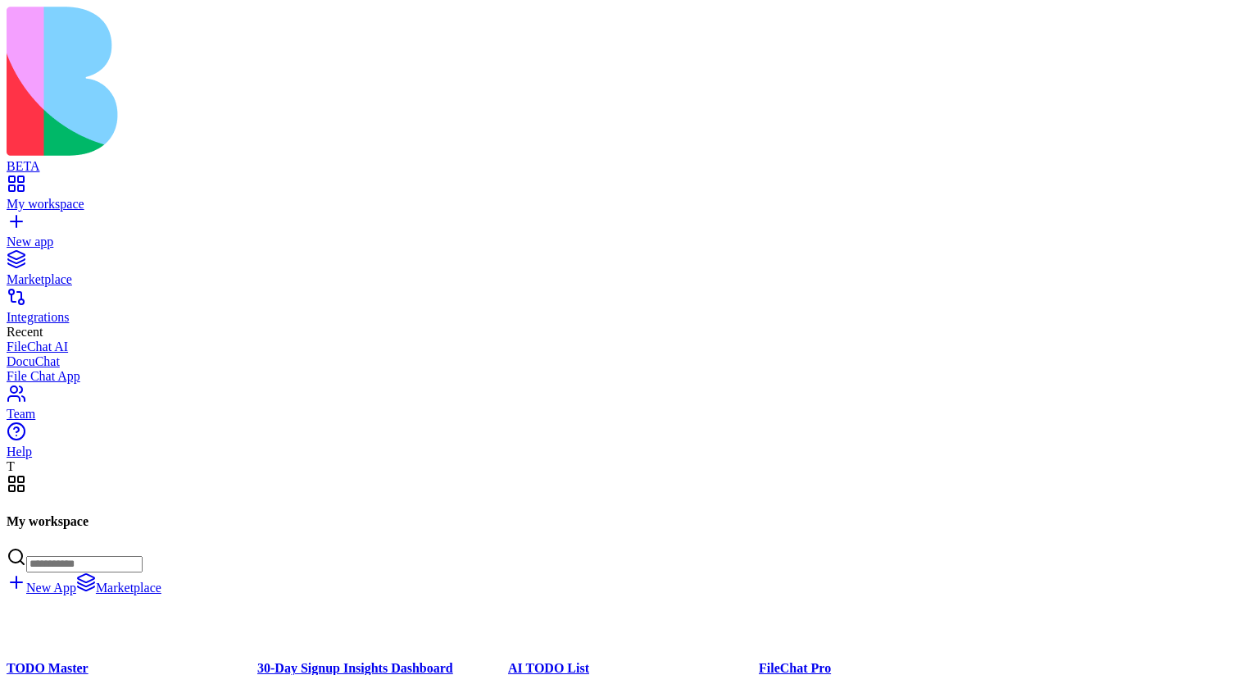
scroll to position [115016, 0]
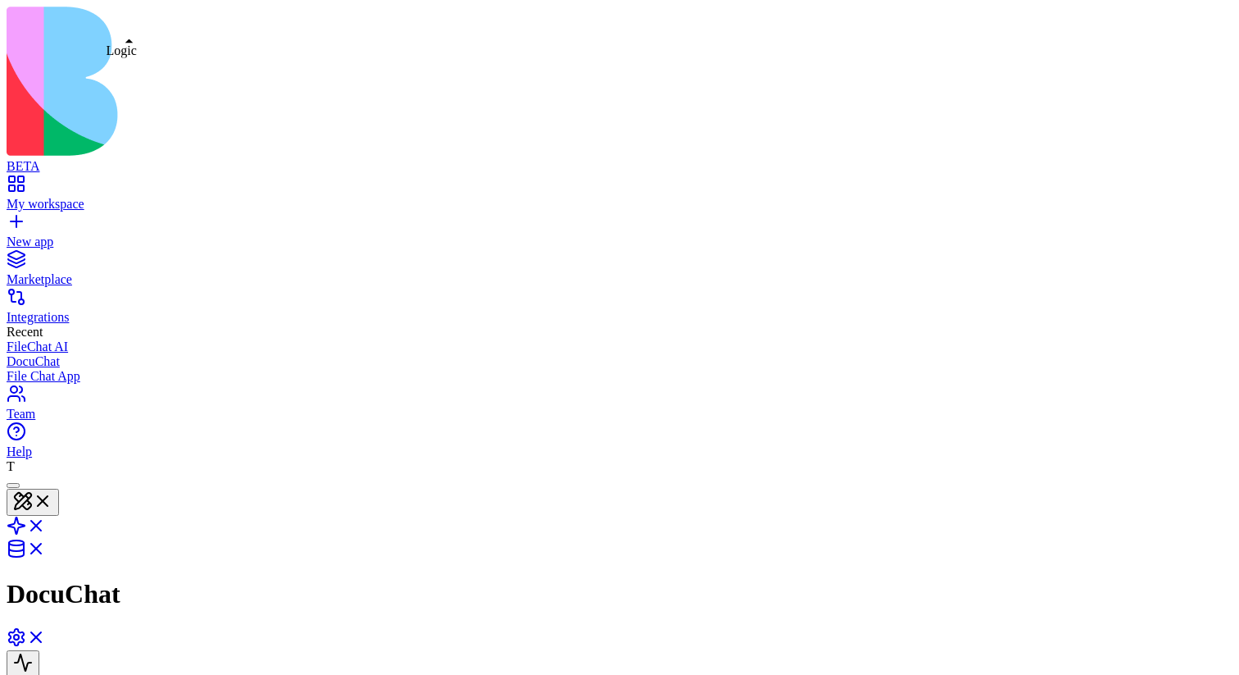
click at [46, 524] on link at bounding box center [26, 531] width 39 height 14
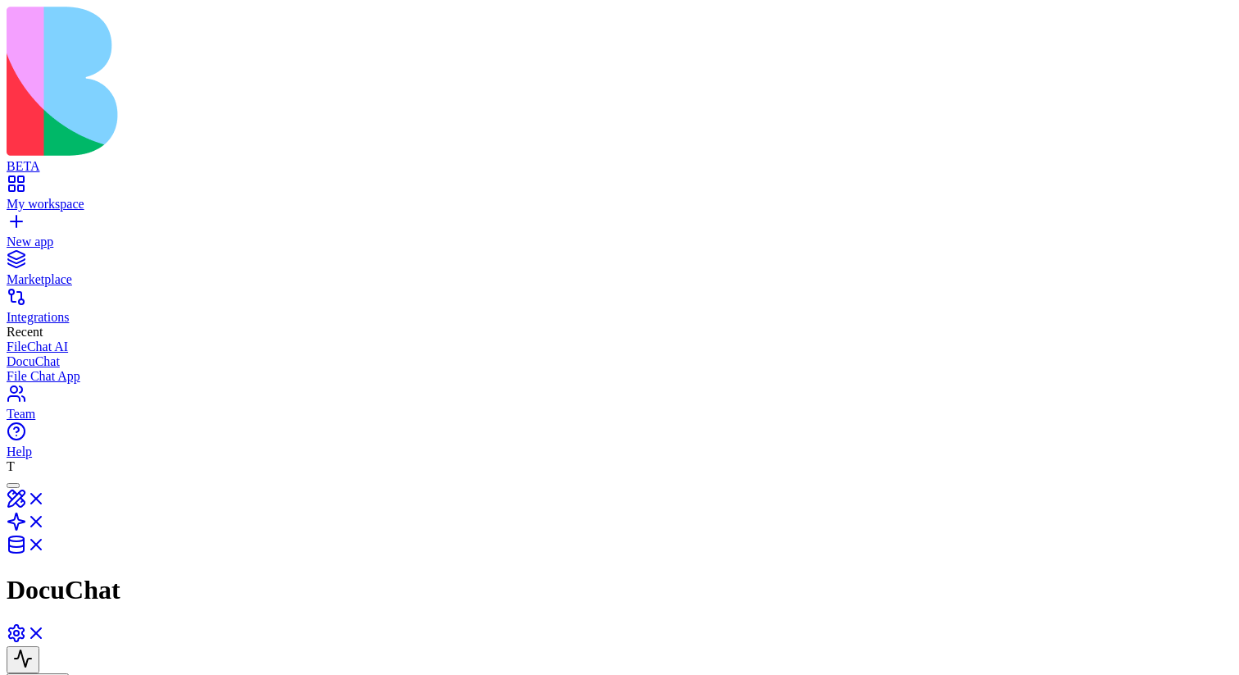
click at [46, 520] on link at bounding box center [26, 527] width 39 height 14
click at [59, 489] on button at bounding box center [33, 502] width 52 height 27
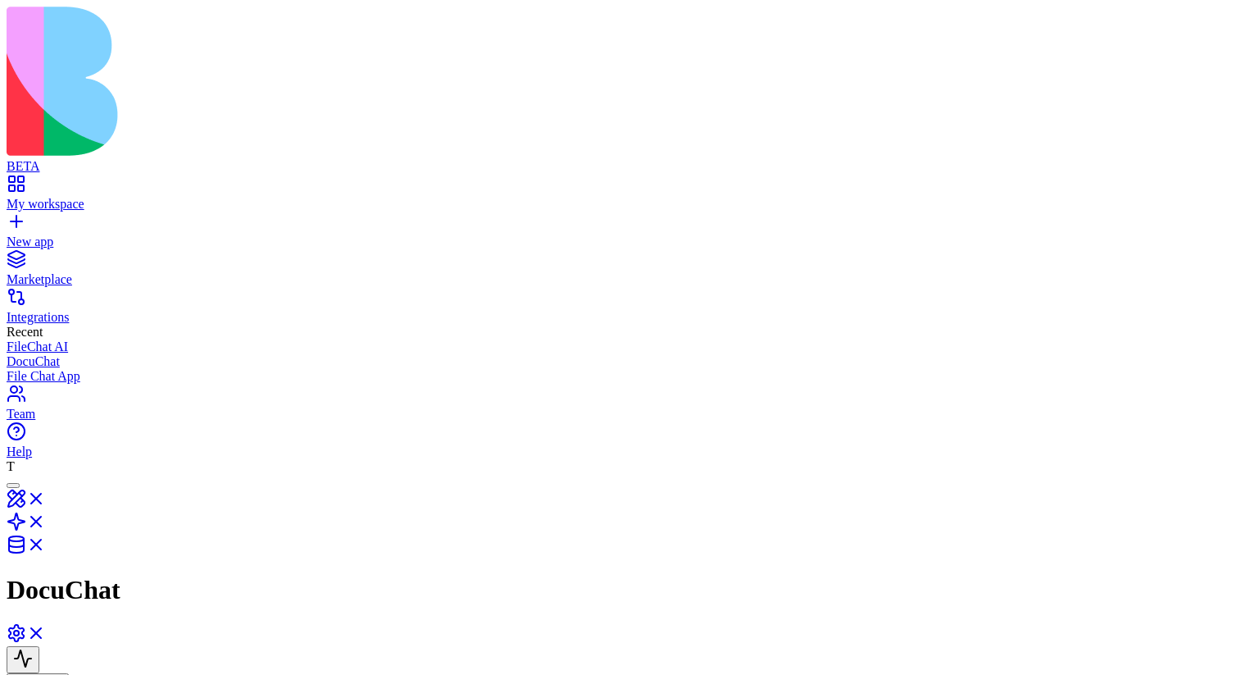
click at [33, 182] on link "My workspace" at bounding box center [620, 197] width 1226 height 30
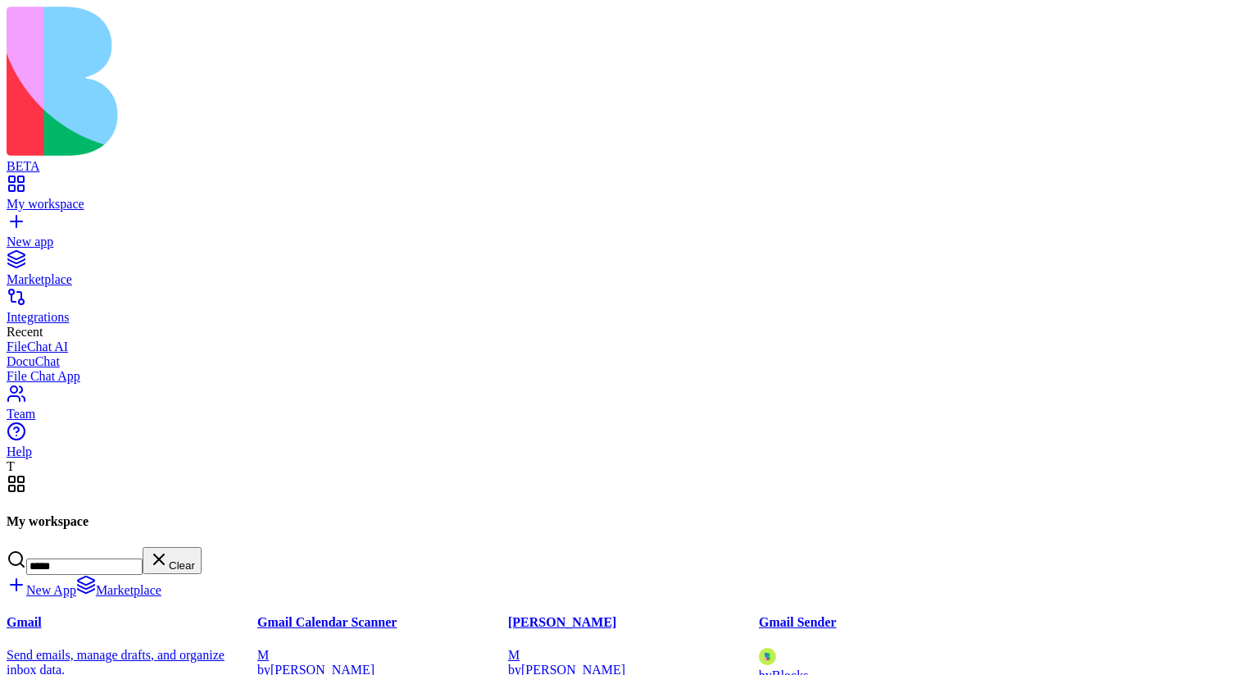
type input "*****"
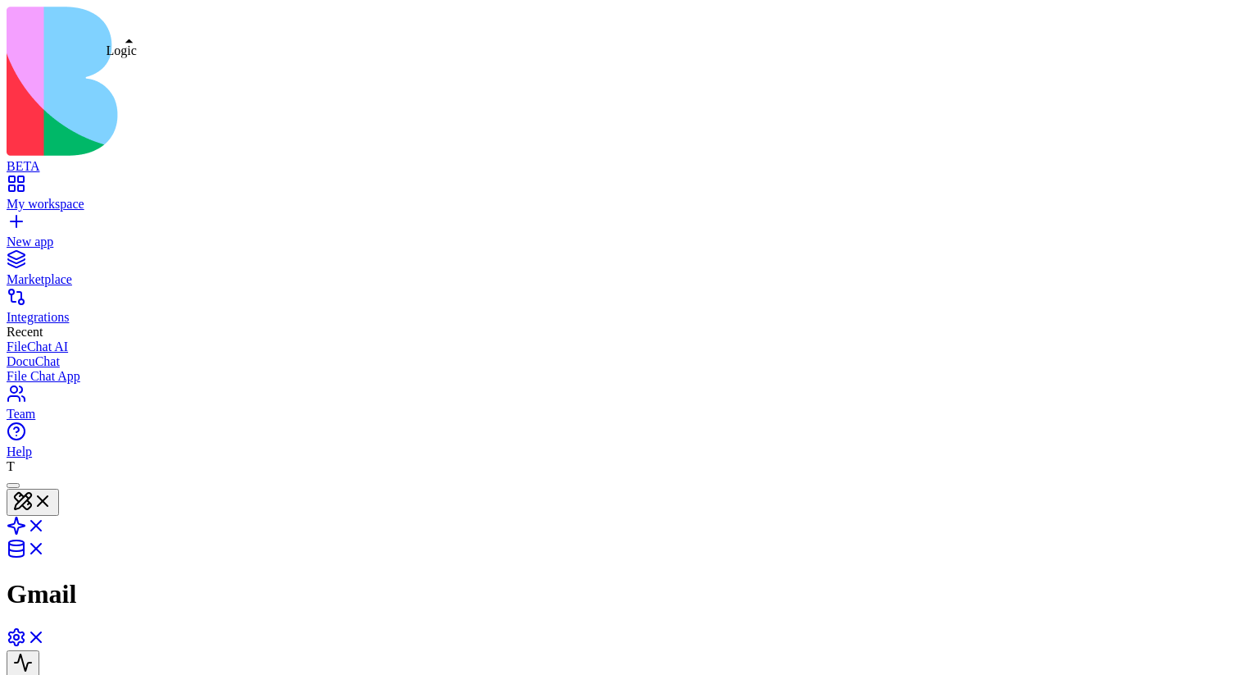
click at [46, 524] on link at bounding box center [26, 531] width 39 height 14
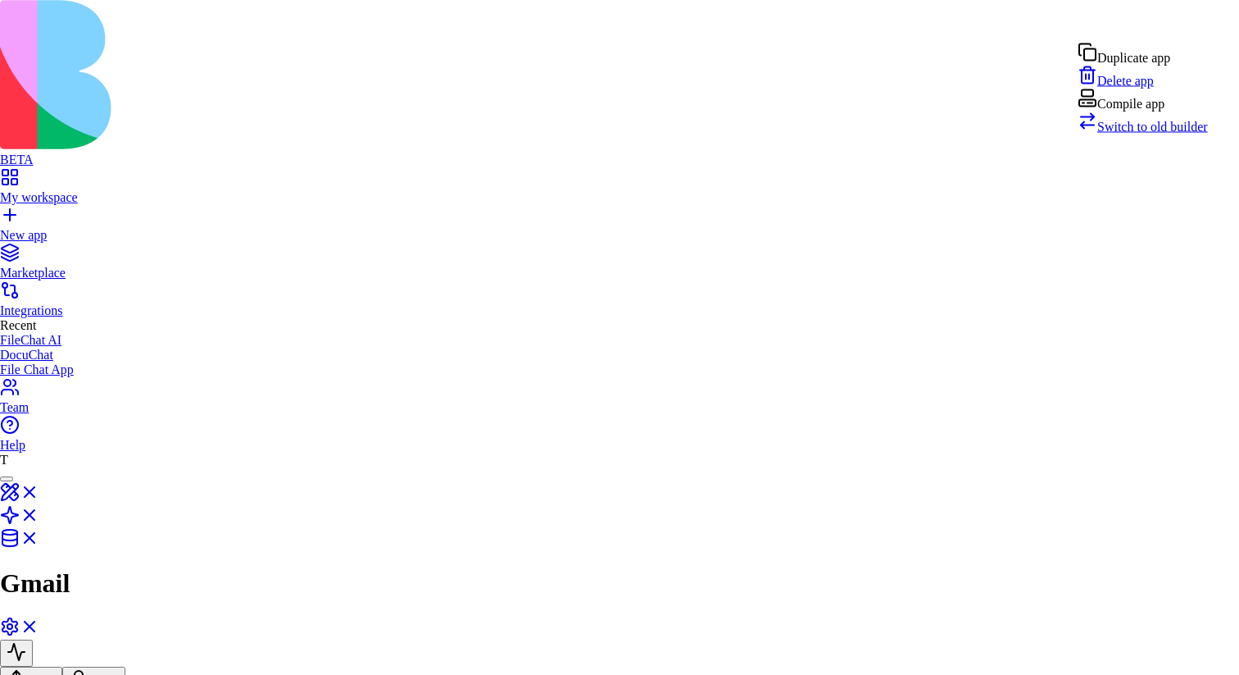
click at [1199, 9] on html "BETA My workspace New app Marketplace Integrations Recent FileChat AI DocuChat …" at bounding box center [619, 401] width 1239 height 803
click at [1169, 134] on span "Switch to old builder" at bounding box center [1153, 127] width 111 height 14
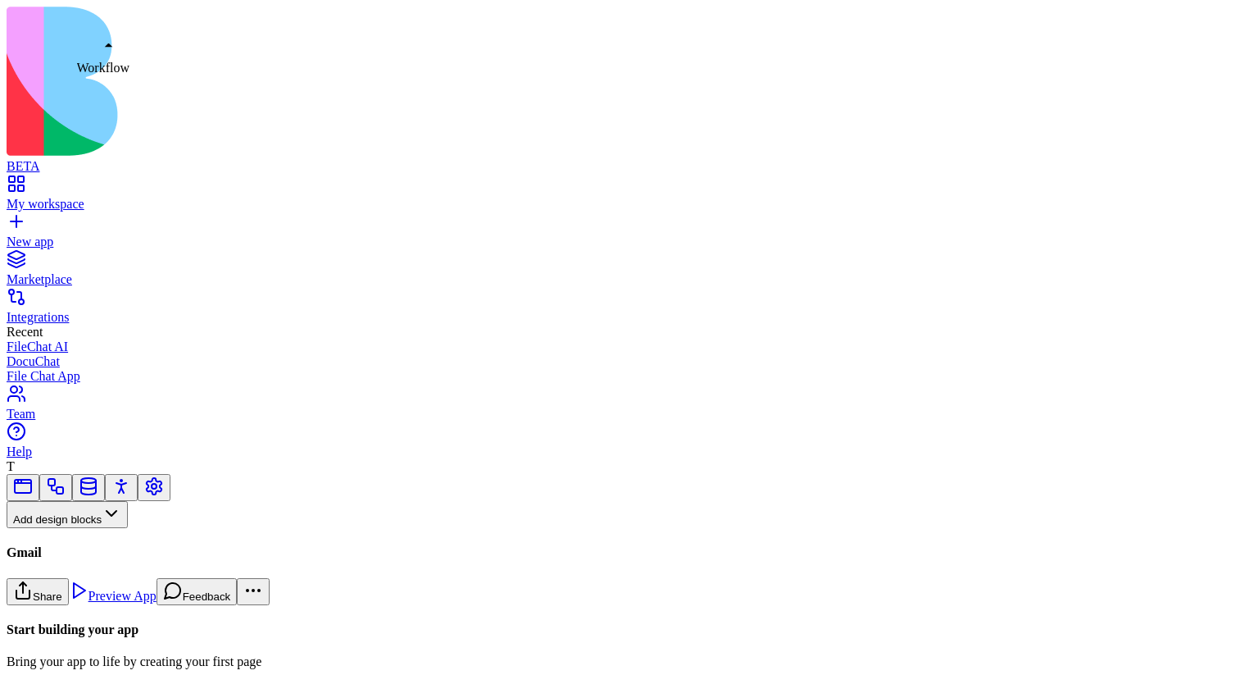
click at [66, 486] on link at bounding box center [56, 492] width 20 height 12
click at [89, 528] on button "Workflows" at bounding box center [48, 541] width 83 height 27
click at [125, 449] on div "Triggers" at bounding box center [87, 454] width 78 height 23
click at [135, 609] on div "GmailTrigger" at bounding box center [109, 616] width 205 height 15
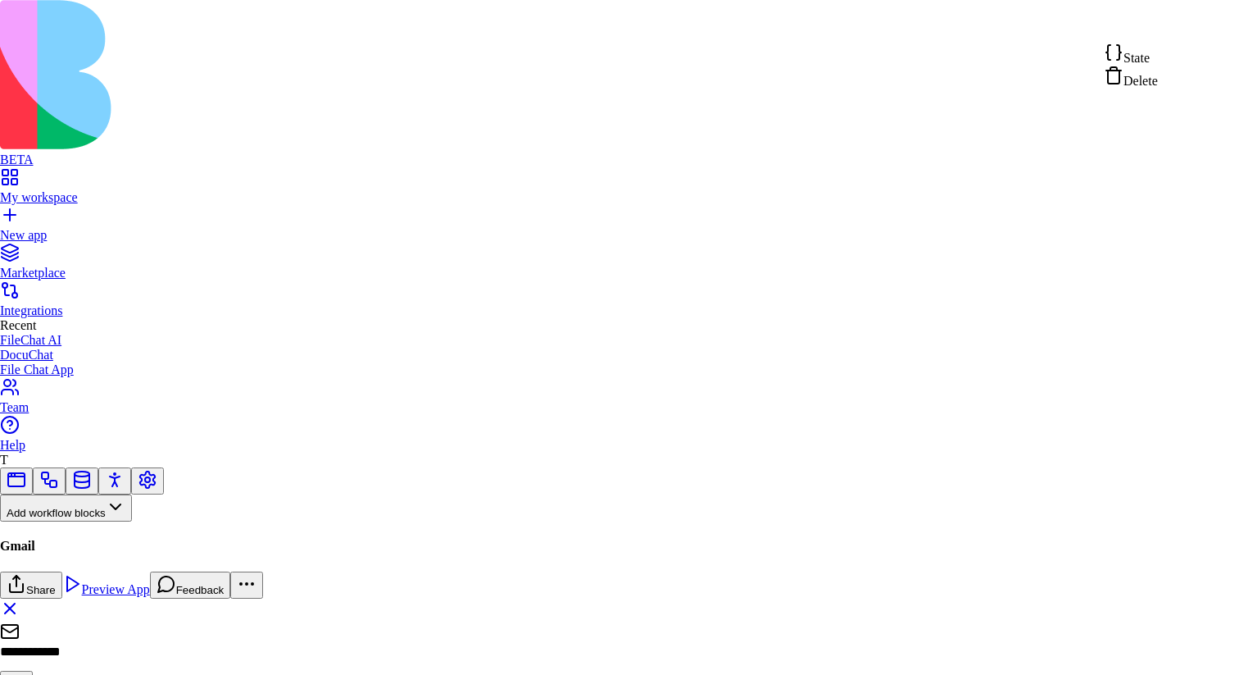
click at [1200, 32] on html "BETA My workspace New app Marketplace Integrations Recent FileChat AI DocuChat …" at bounding box center [619, 412] width 1239 height 824
click at [1158, 46] on div "State" at bounding box center [1131, 54] width 54 height 23
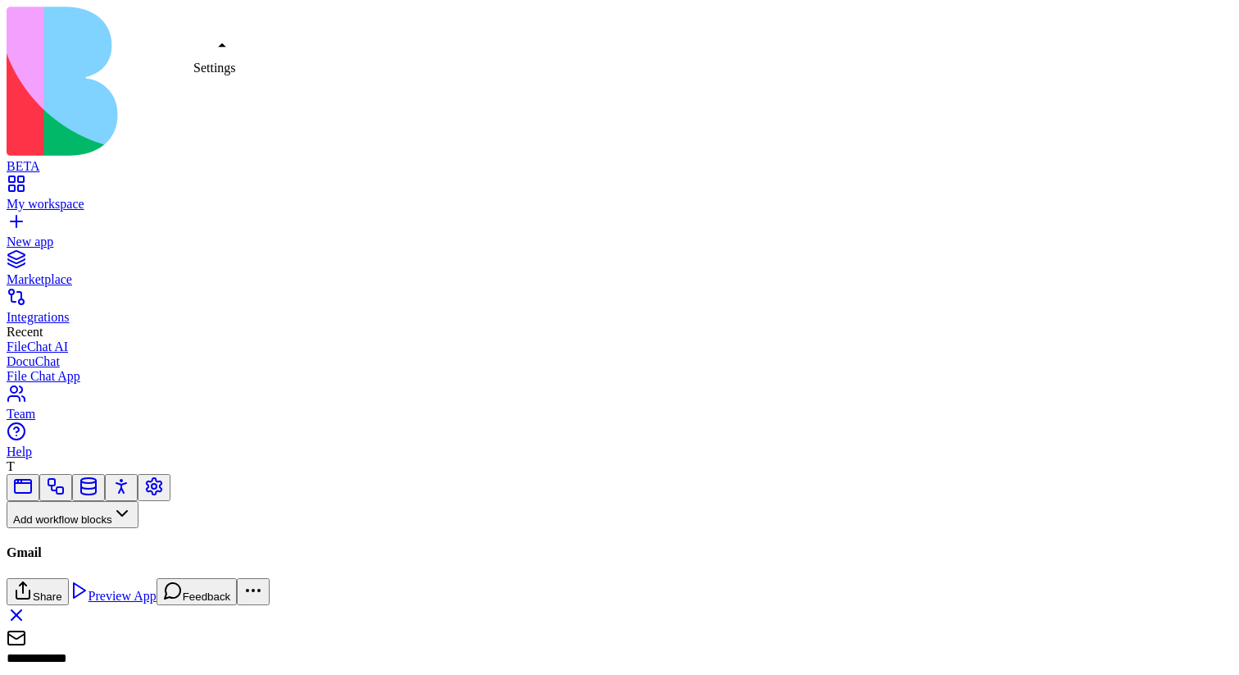
click at [164, 486] on link at bounding box center [154, 492] width 20 height 12
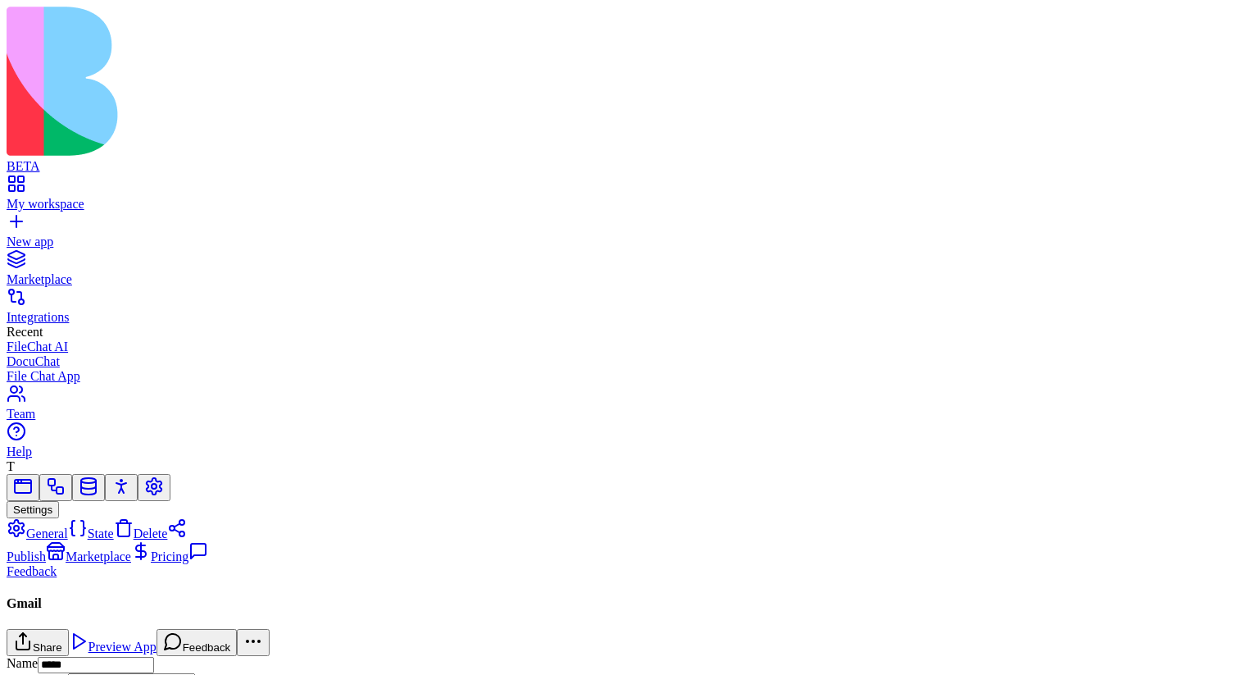
click at [187, 526] on link "Publish" at bounding box center [97, 544] width 180 height 37
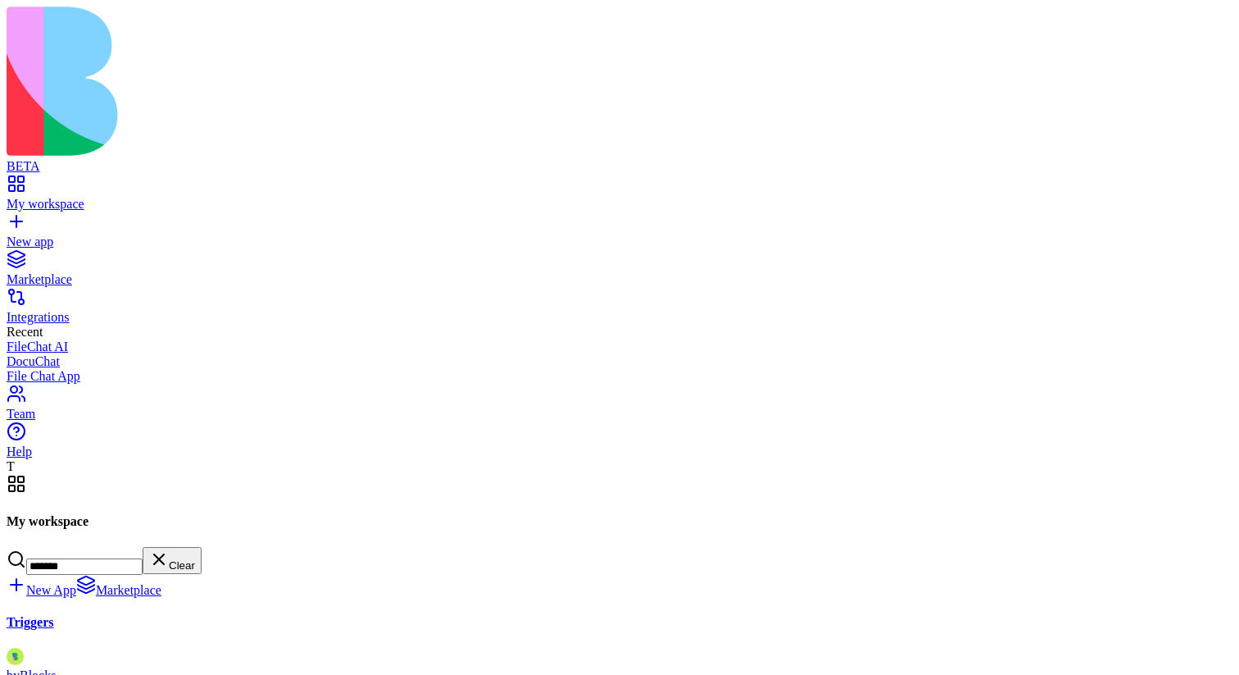
type input "*******"
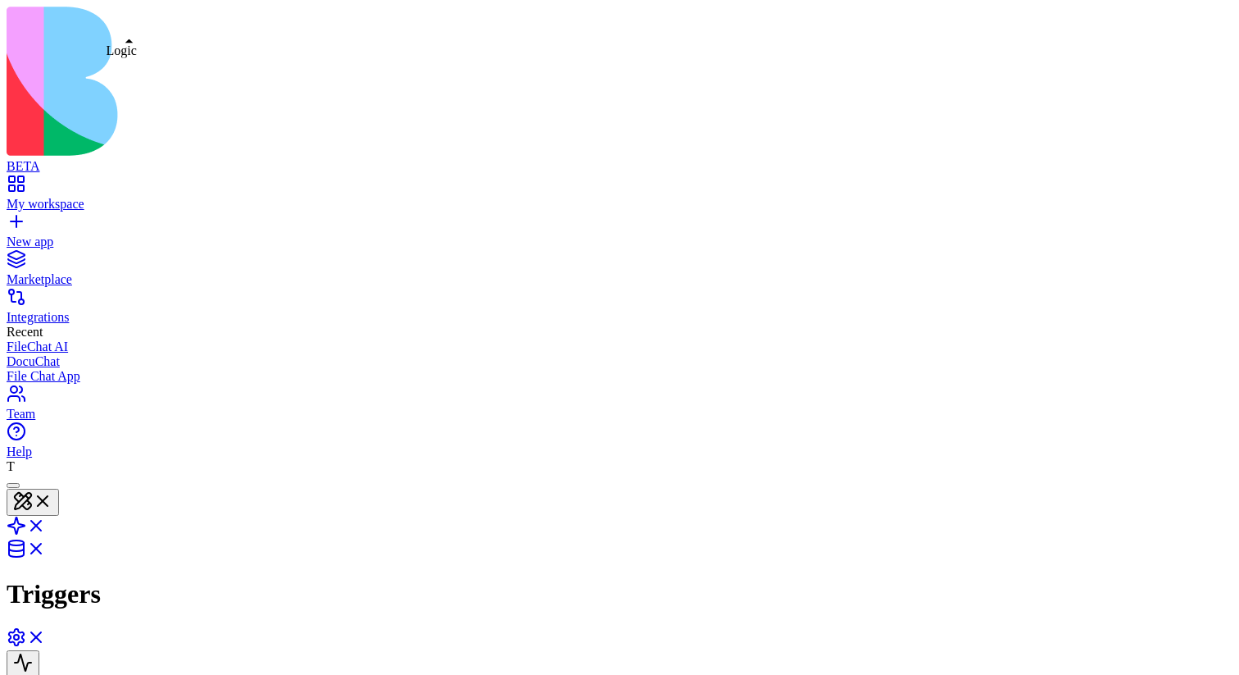
click at [46, 524] on link at bounding box center [26, 531] width 39 height 14
click at [1160, 34] on html "BETA My workspace New app Marketplace Integrations Recent FileChat AI DocuChat …" at bounding box center [619, 405] width 1239 height 810
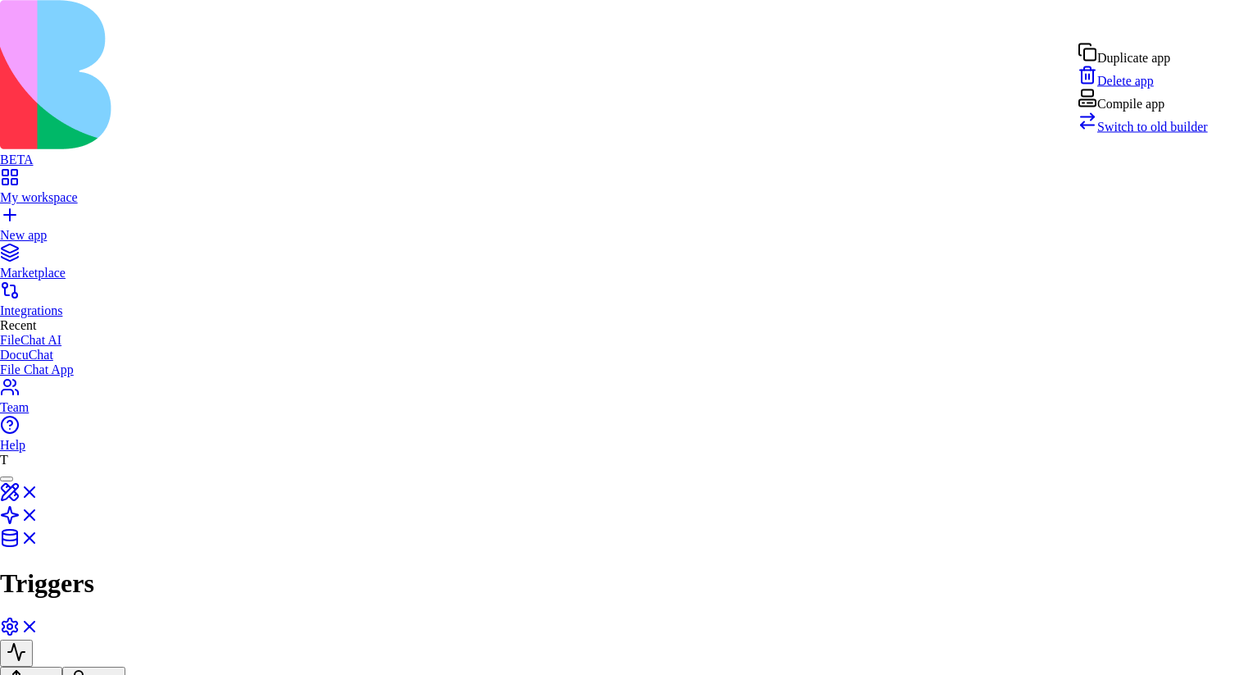
click at [1147, 134] on span "Switch to old builder" at bounding box center [1153, 127] width 111 height 14
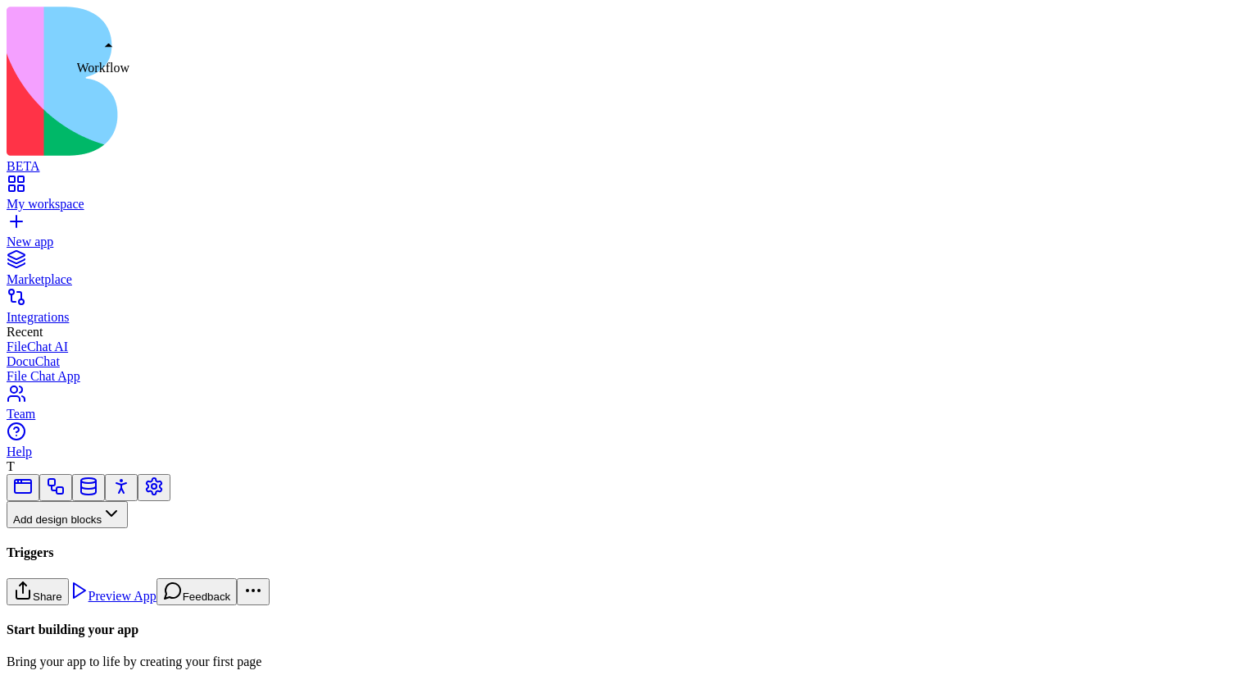
click at [66, 486] on link at bounding box center [56, 492] width 20 height 12
click at [89, 528] on button "Workflows" at bounding box center [48, 541] width 83 height 27
click at [125, 451] on div "Triggers" at bounding box center [87, 454] width 78 height 23
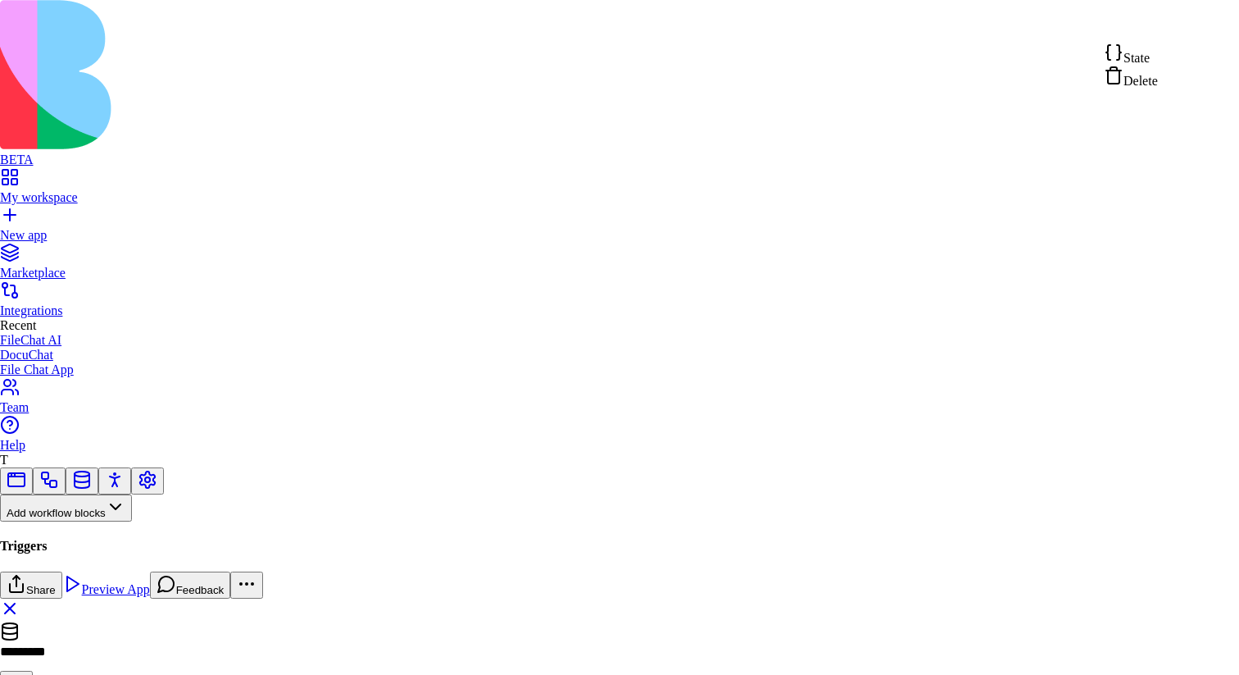
click at [1198, 24] on html "BETA My workspace New app Marketplace Integrations Recent FileChat AI DocuChat …" at bounding box center [619, 452] width 1239 height 905
click at [1158, 52] on div "State" at bounding box center [1131, 54] width 54 height 23
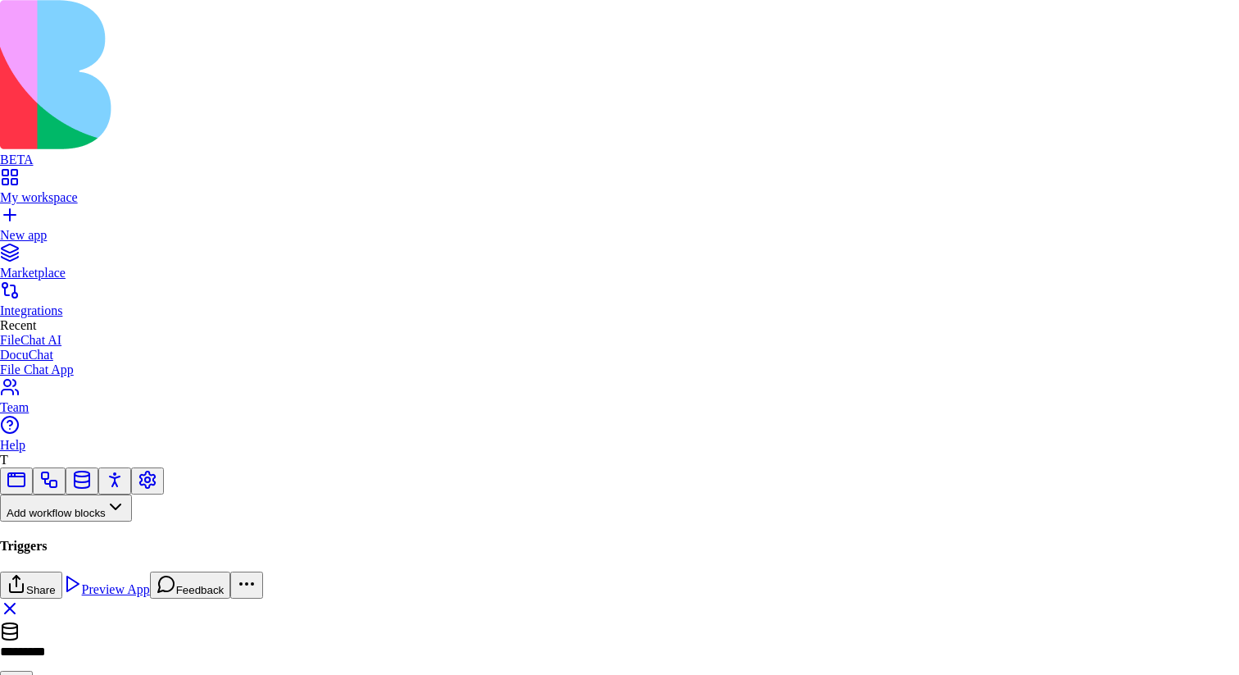
type textarea "**********"
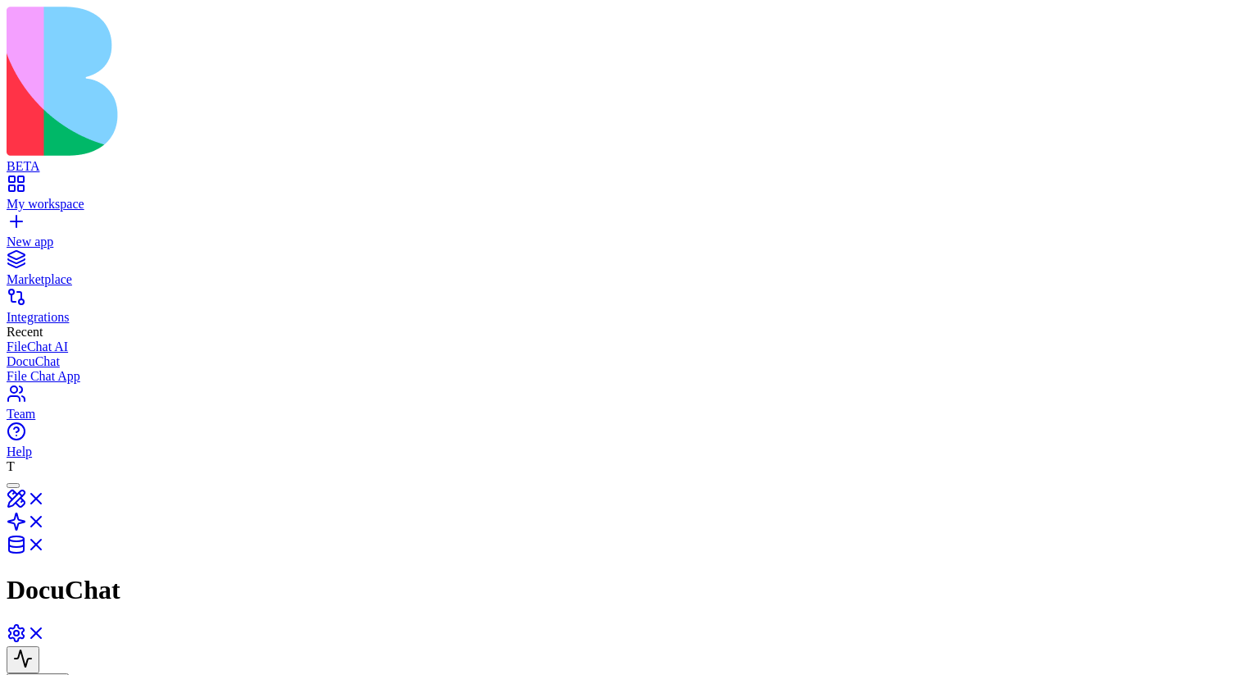
click at [1069, 139] on html "**********" at bounding box center [619, 621] width 1239 height 1242
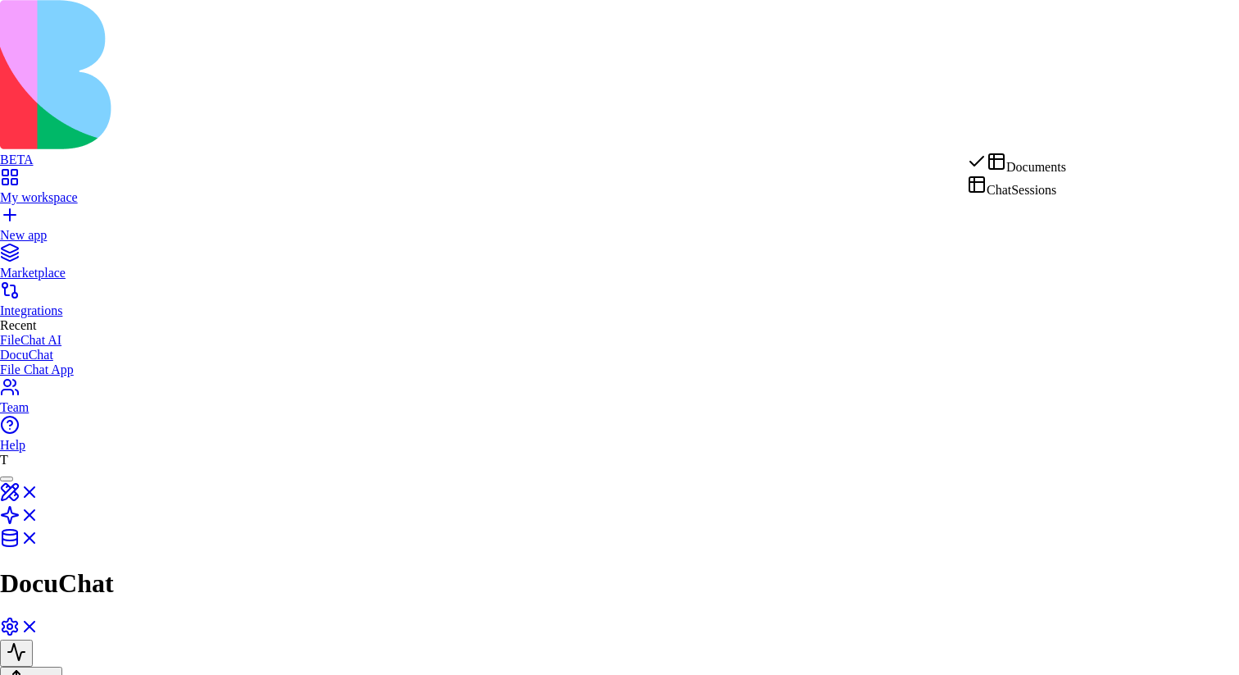
click at [1069, 139] on html "**********" at bounding box center [619, 617] width 1239 height 1235
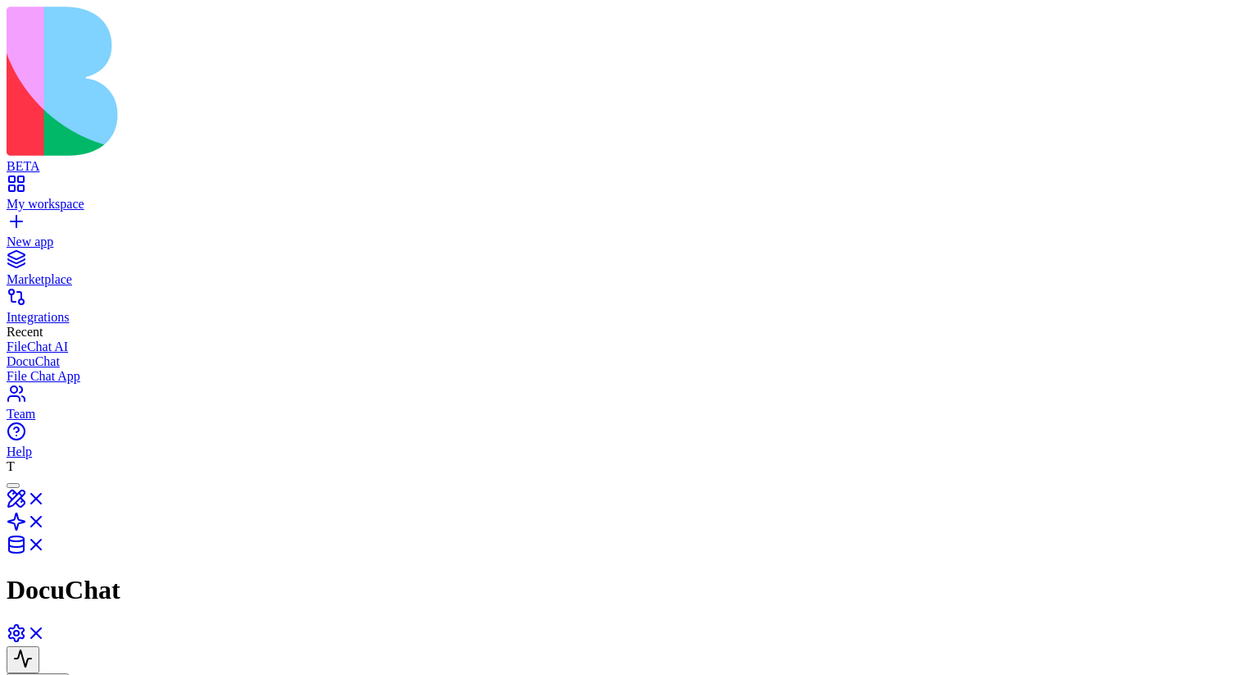
drag, startPoint x: 787, startPoint y: 349, endPoint x: 821, endPoint y: 340, distance: 34.8
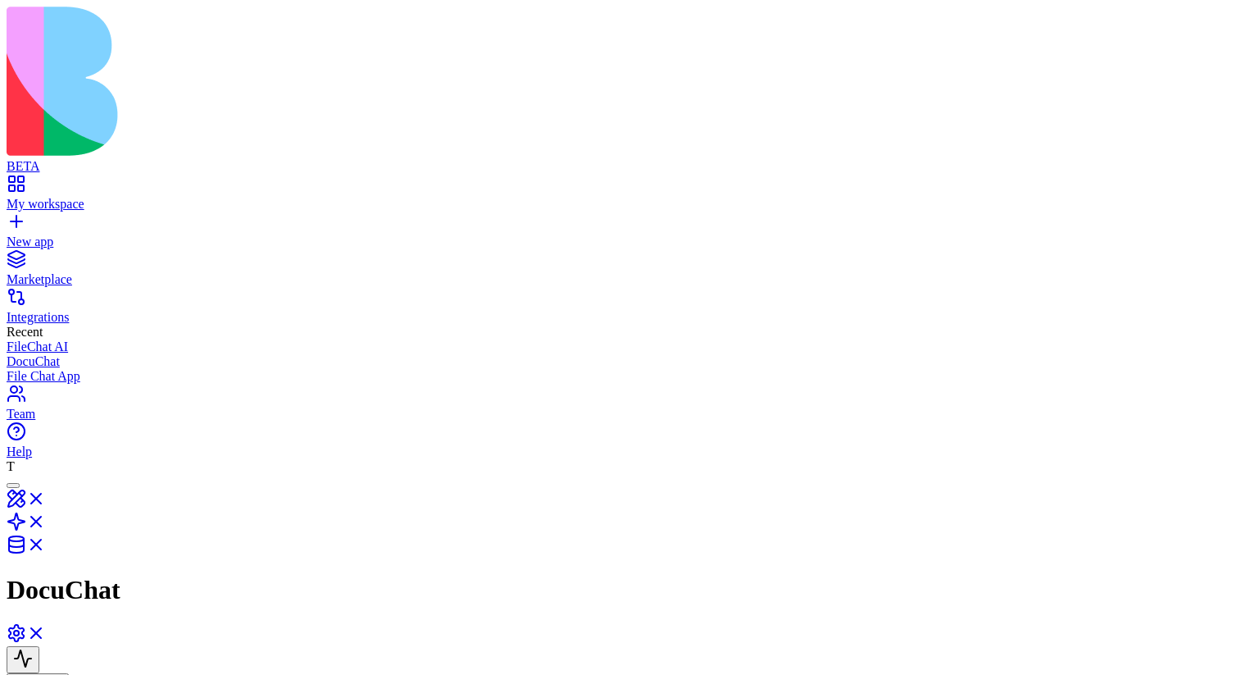
click at [46, 497] on link at bounding box center [26, 504] width 39 height 14
click at [46, 524] on link at bounding box center [26, 531] width 39 height 14
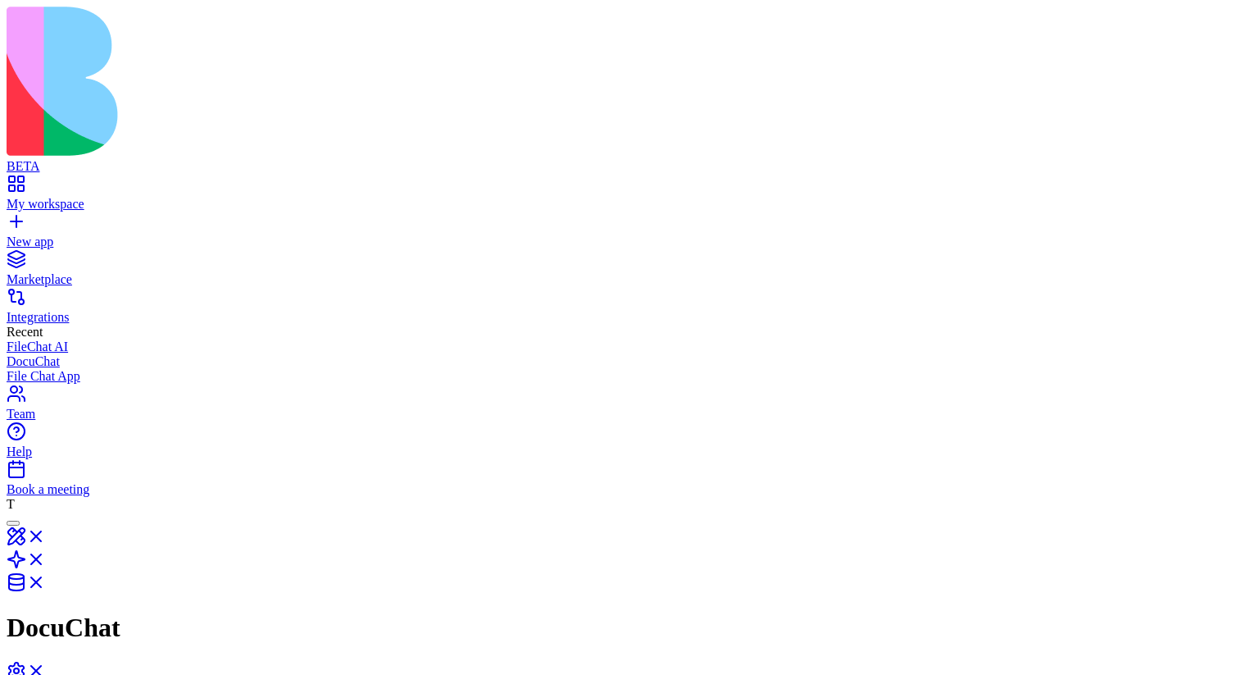
click at [134, 497] on div "Book a meeting" at bounding box center [620, 489] width 1226 height 15
click at [129, 497] on div "Book a meeting" at bounding box center [620, 489] width 1226 height 15
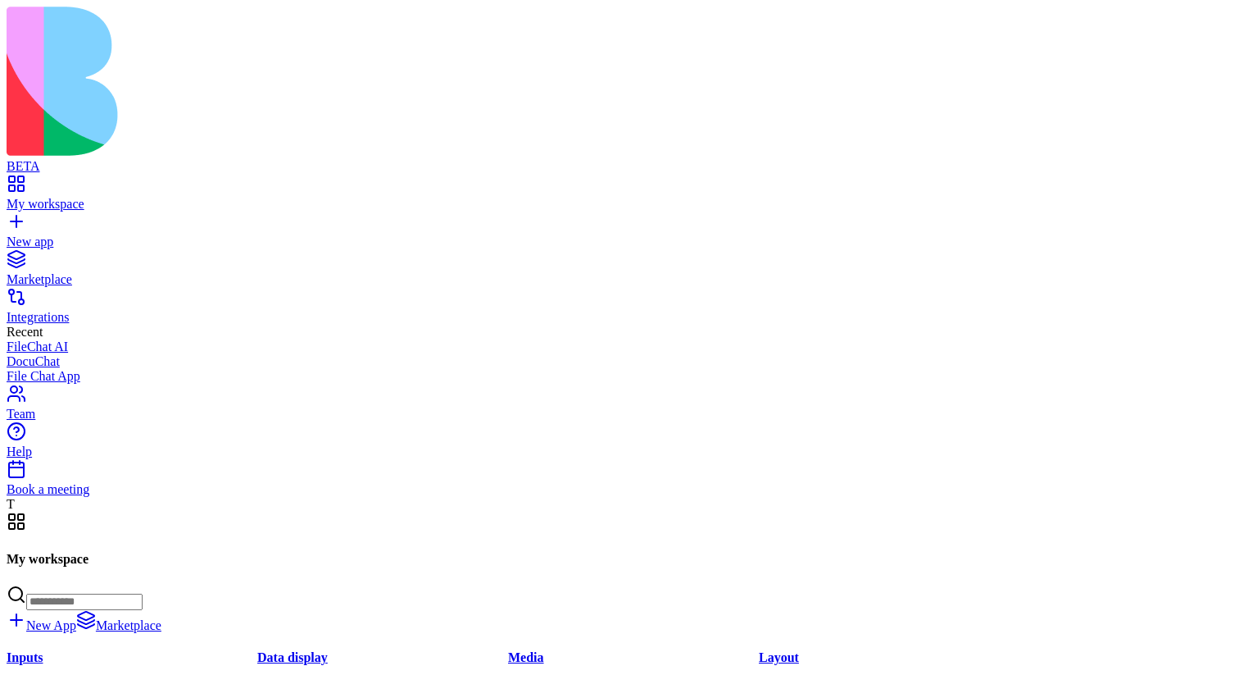
click at [128, 421] on div "Team" at bounding box center [620, 414] width 1226 height 15
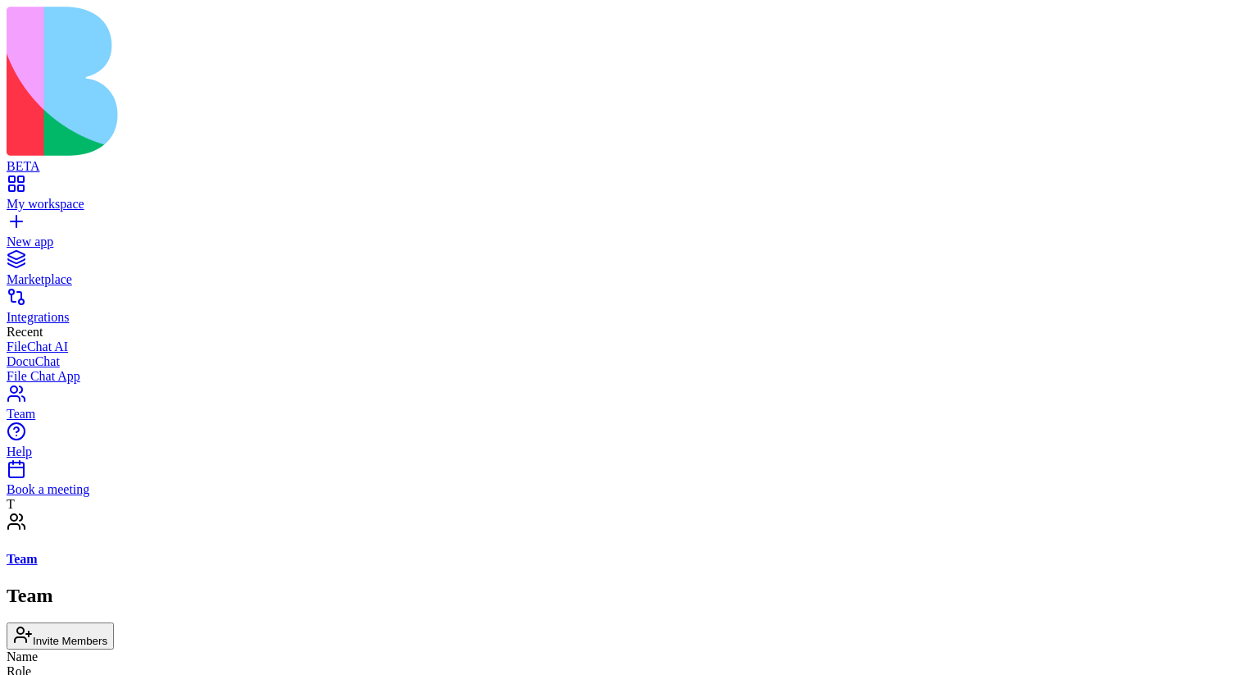
click at [139, 497] on div "Book a meeting" at bounding box center [620, 489] width 1226 height 15
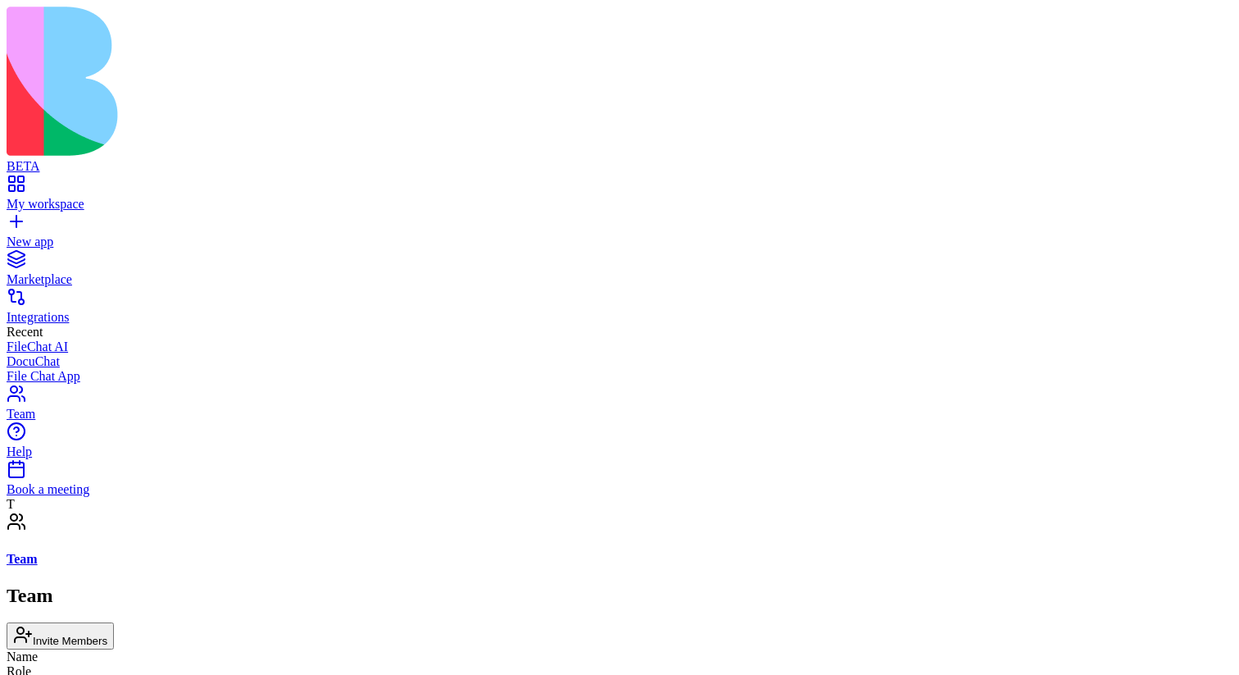
click at [140, 497] on div "Book a meeting" at bounding box center [620, 489] width 1226 height 15
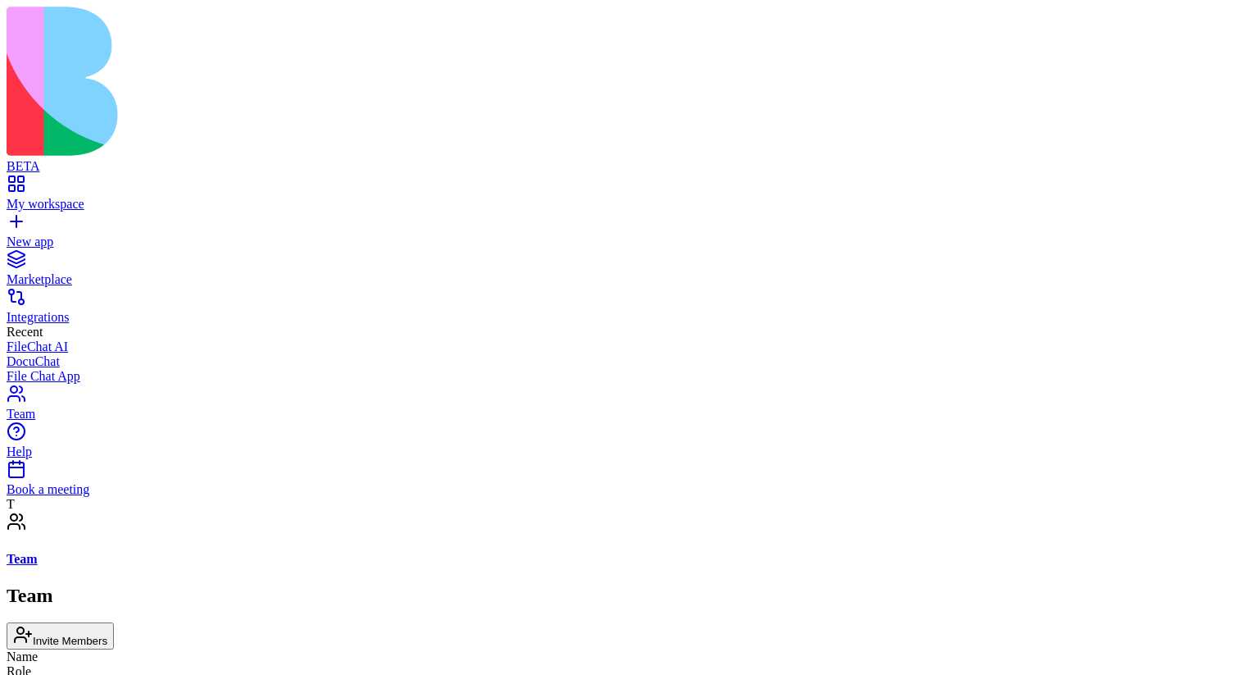
click at [148, 497] on link "Book a meeting" at bounding box center [620, 482] width 1226 height 30
click at [142, 497] on div "Book a meeting" at bounding box center [620, 489] width 1226 height 15
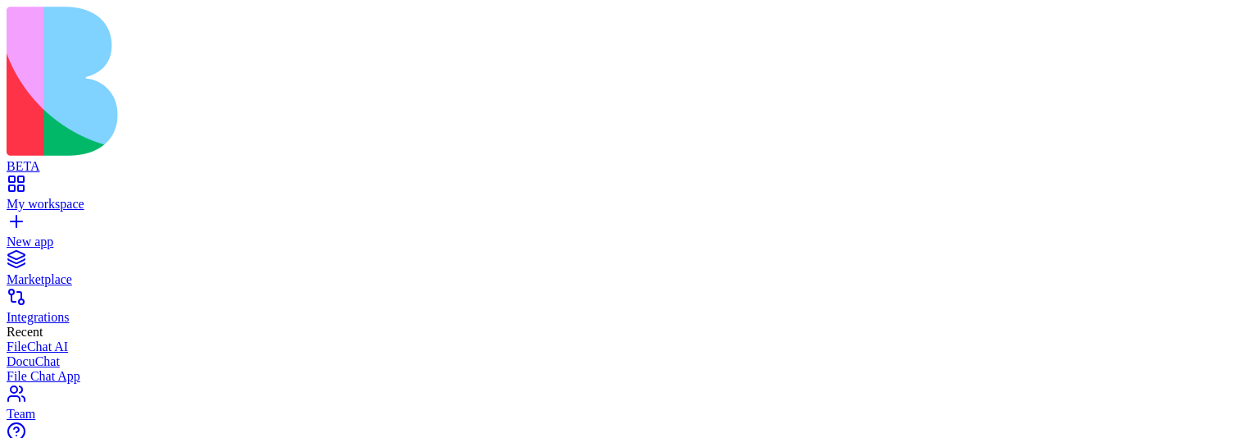
click at [139, 197] on div "My workspace" at bounding box center [620, 204] width 1226 height 15
click at [152, 197] on div "My workspace" at bounding box center [620, 204] width 1226 height 15
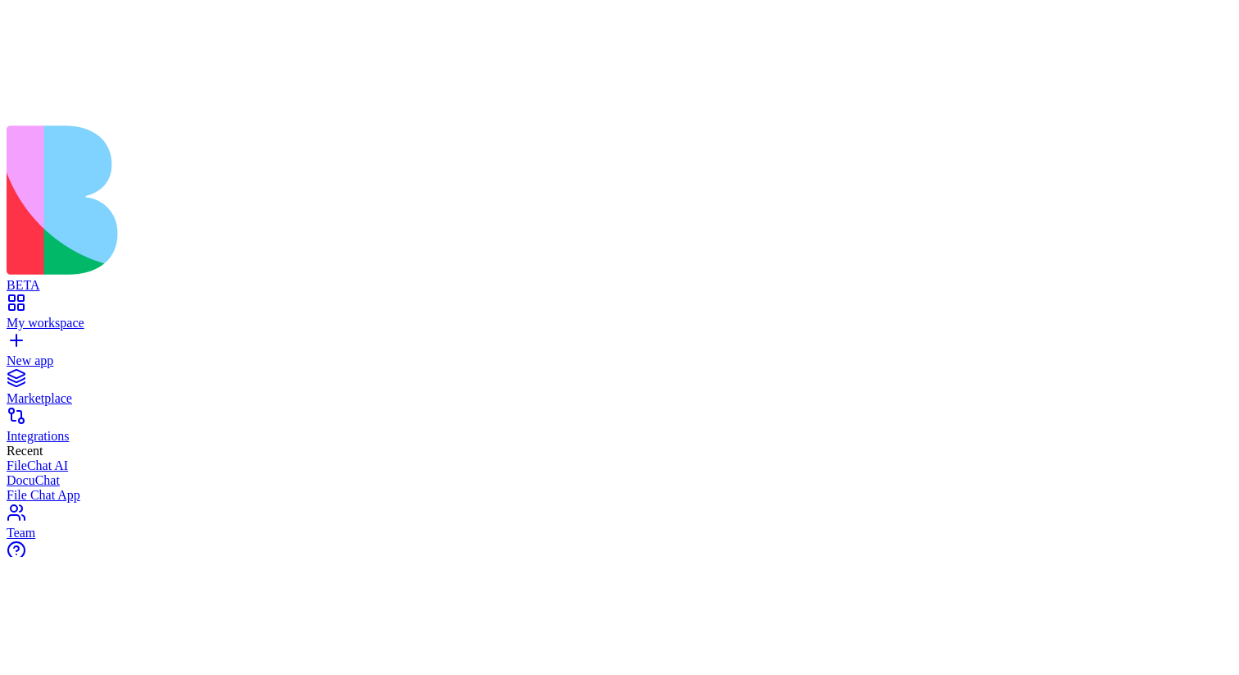
scroll to position [532, 0]
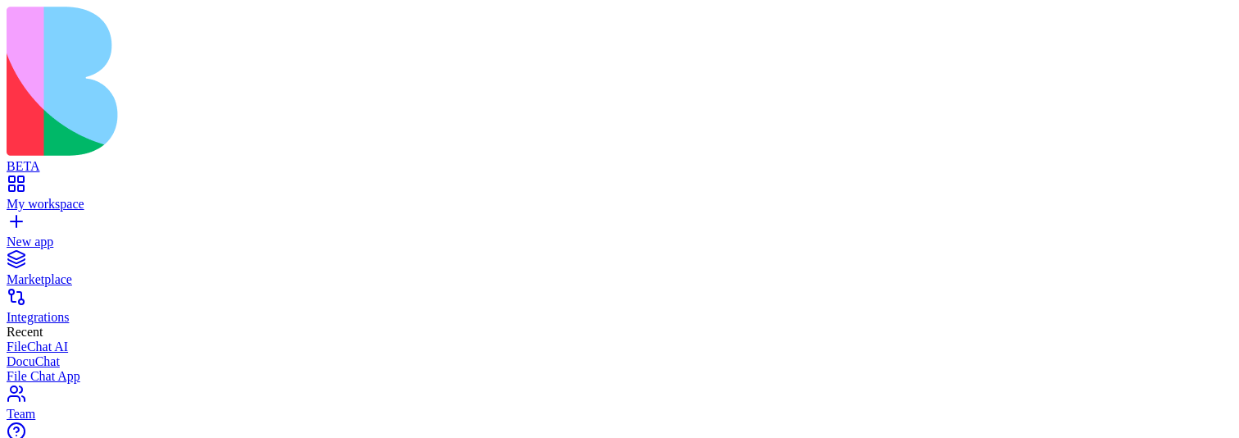
type input "**********"
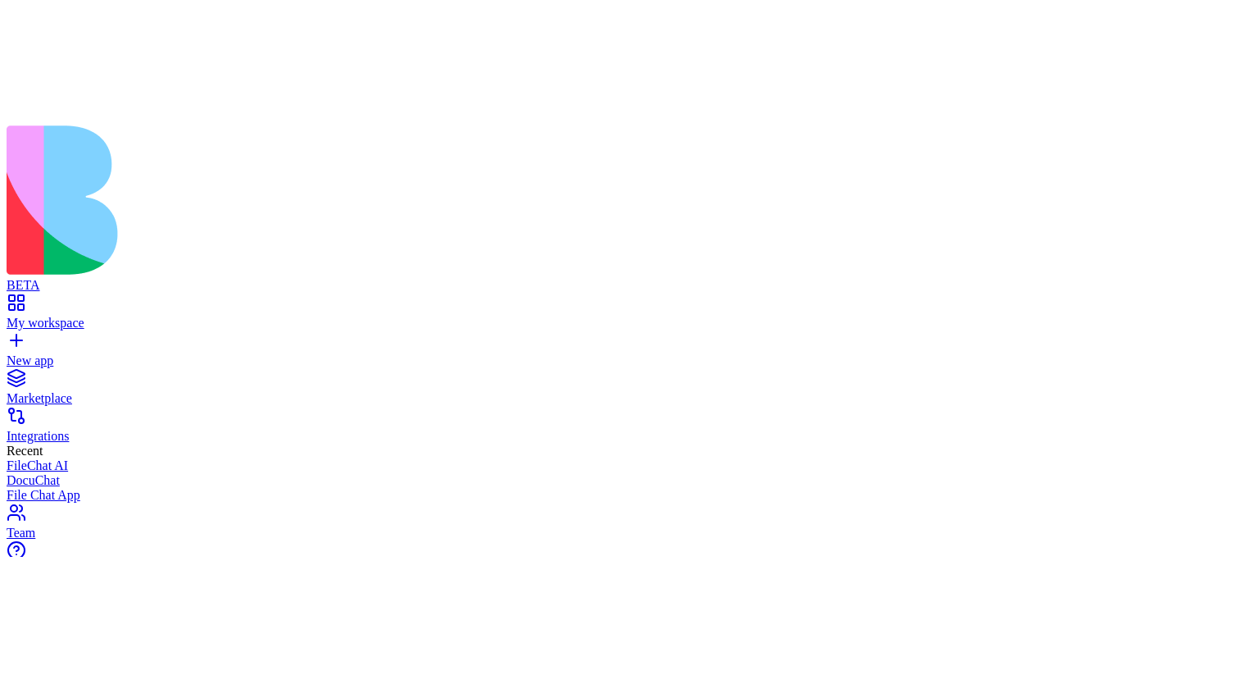
scroll to position [493, 0]
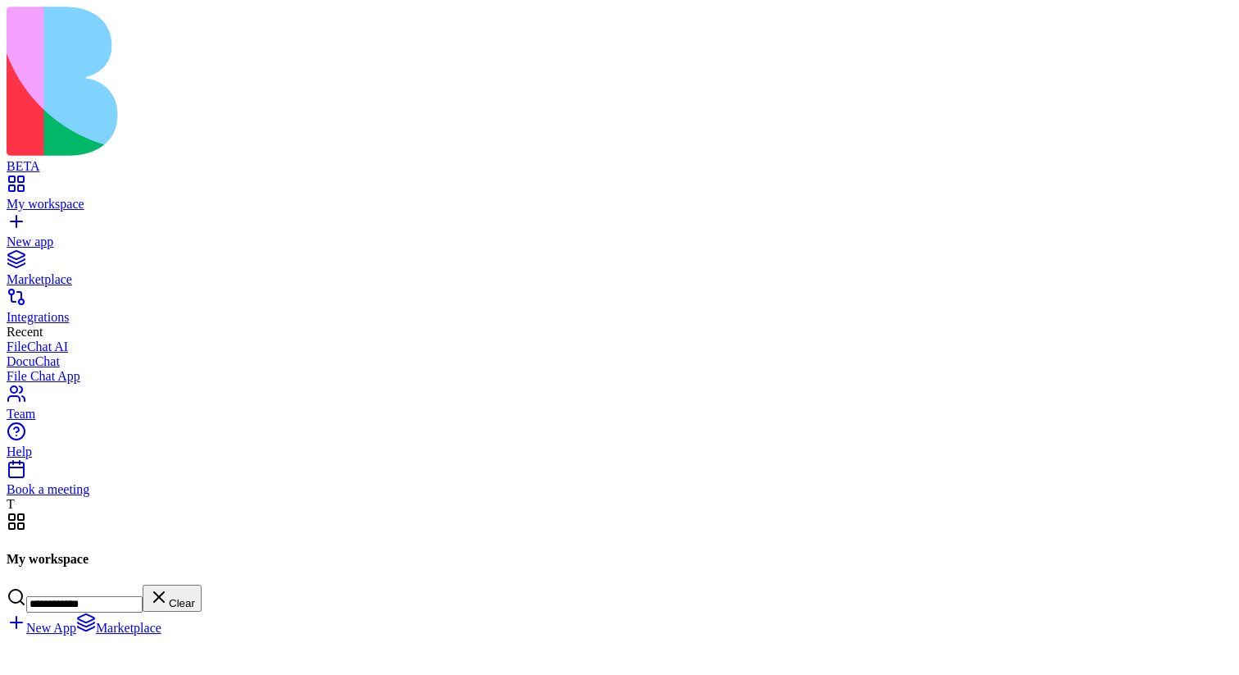
click at [82, 497] on div "Book a meeting" at bounding box center [620, 489] width 1226 height 15
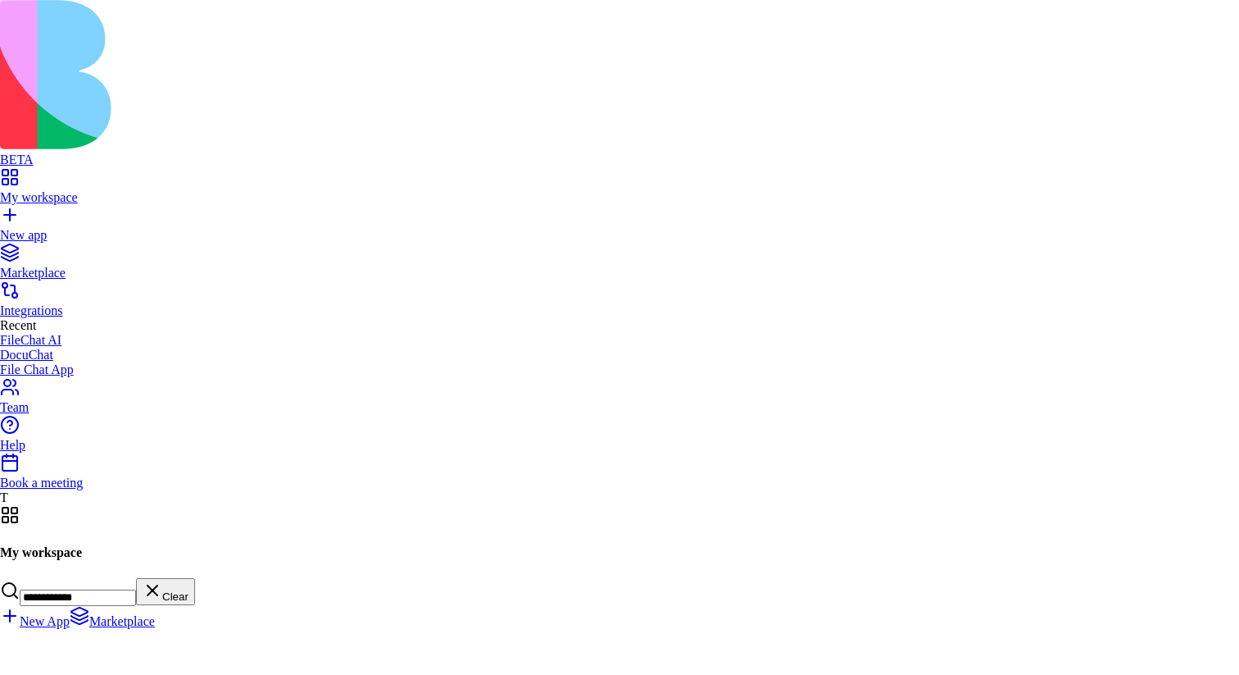
scroll to position [0, 0]
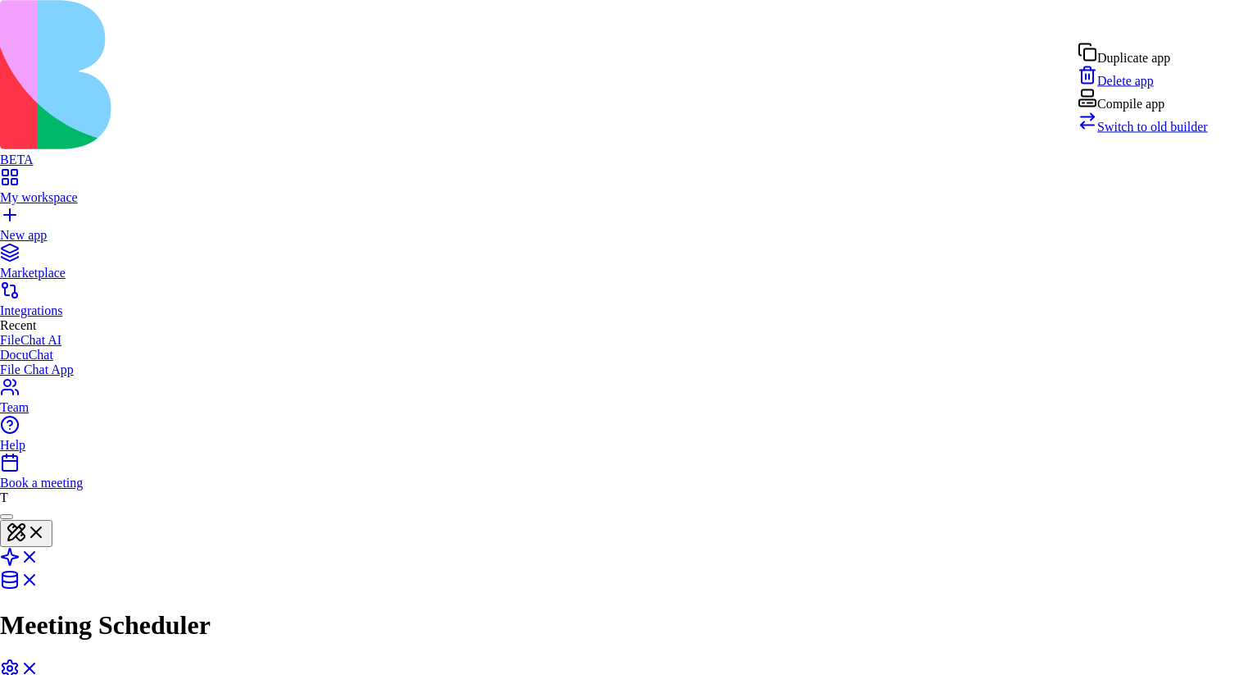
click at [1151, 111] on div "Compile app" at bounding box center [1143, 100] width 130 height 23
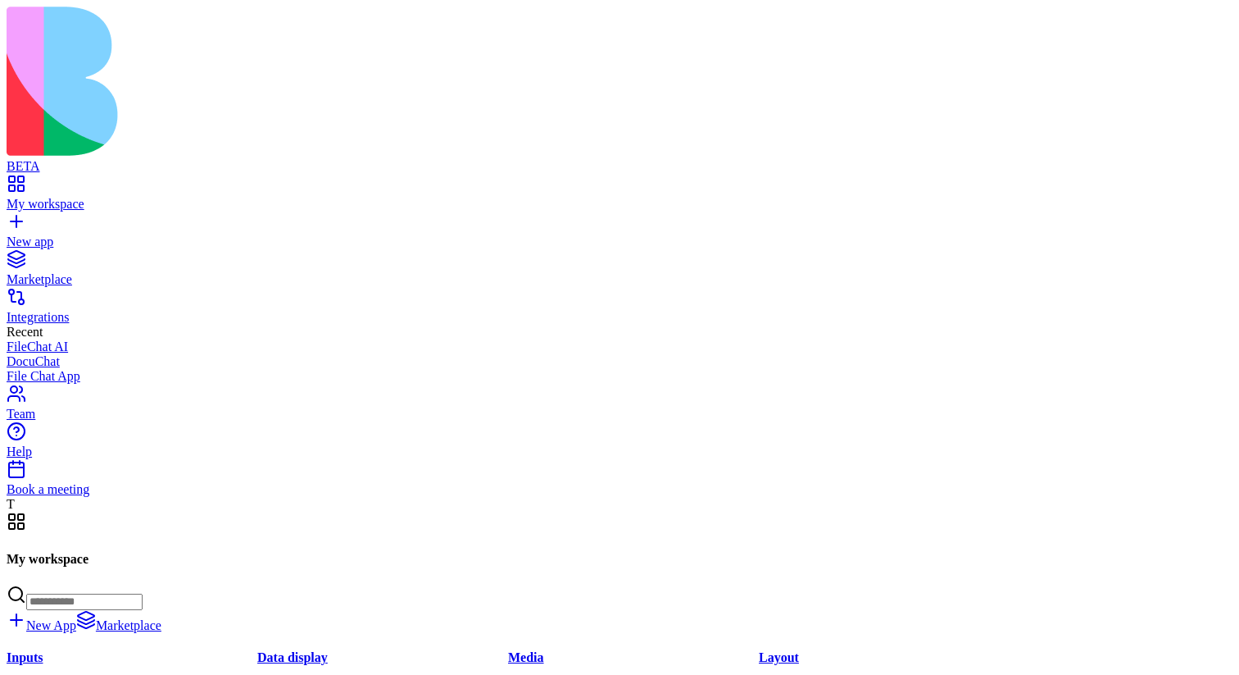
click at [102, 497] on div "Book a meeting" at bounding box center [620, 489] width 1226 height 15
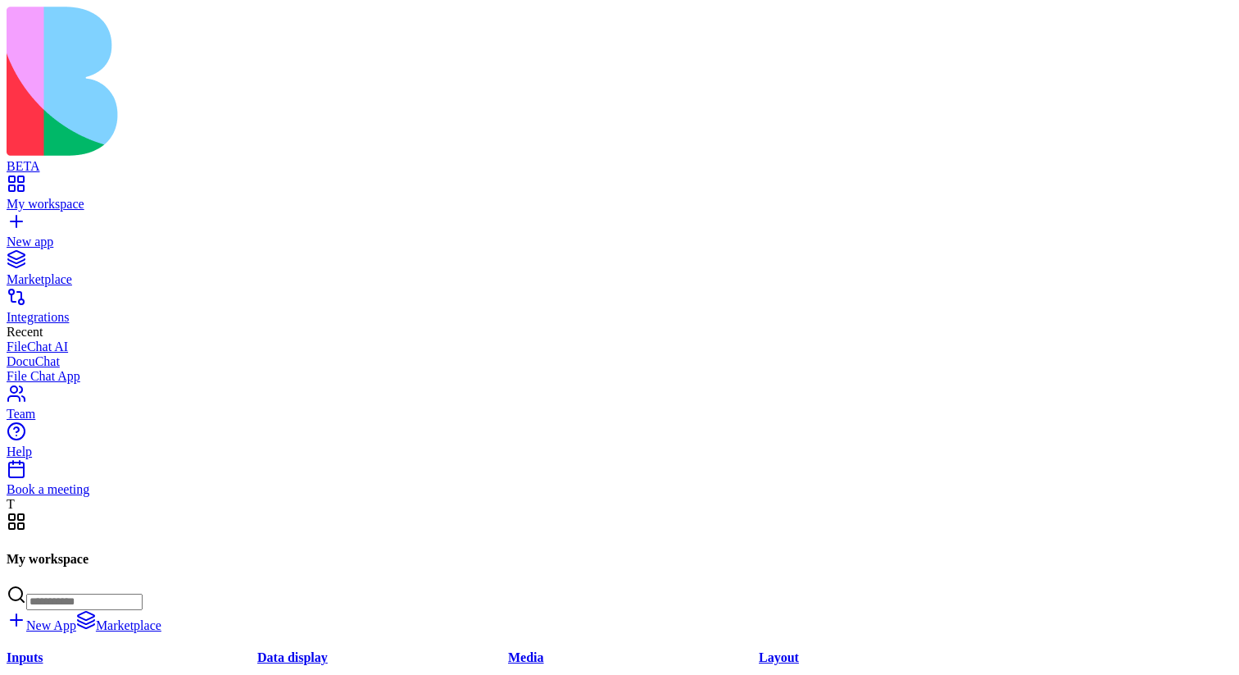
click at [98, 497] on div "Book a meeting" at bounding box center [620, 489] width 1226 height 15
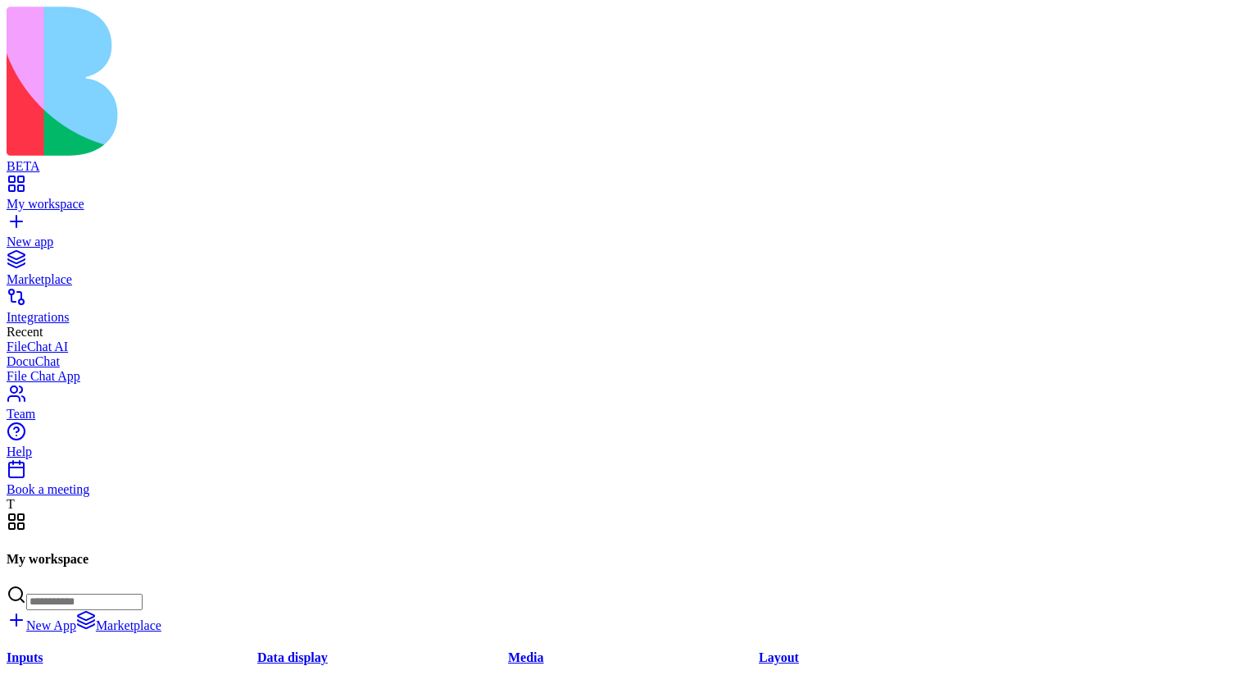
click at [54, 497] on link "Book a meeting" at bounding box center [620, 482] width 1226 height 30
click at [102, 497] on div "Book a meeting" at bounding box center [620, 489] width 1226 height 15
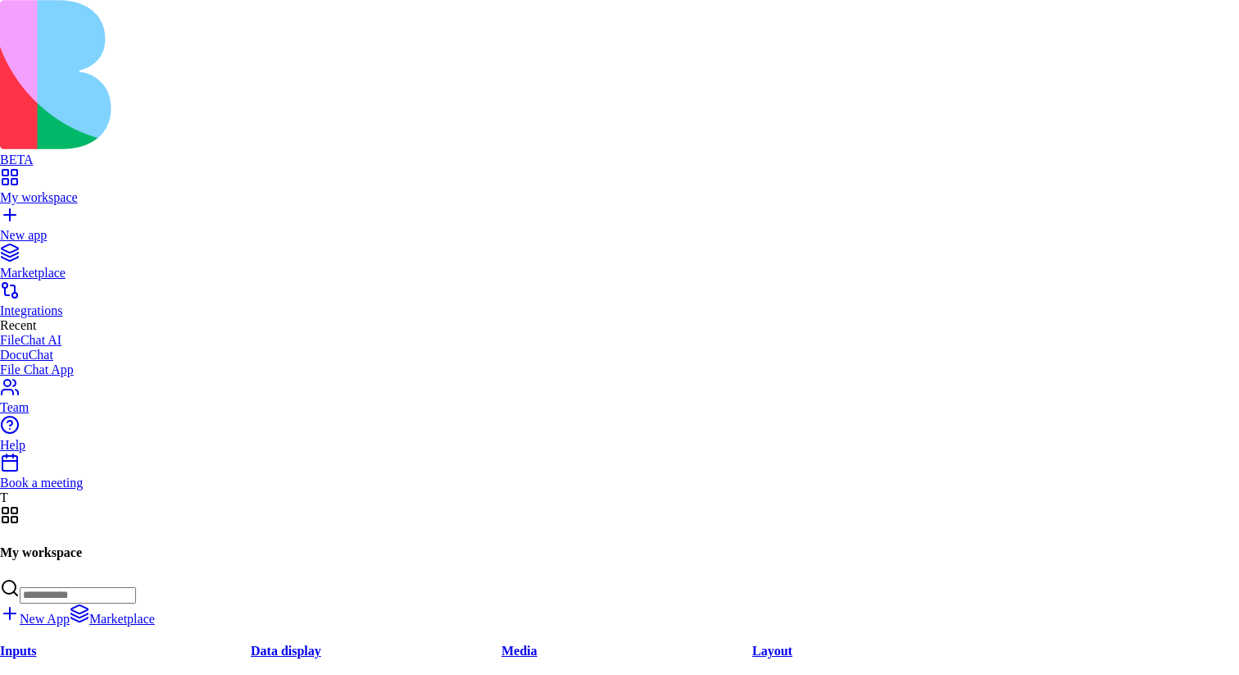
scroll to position [166, 0]
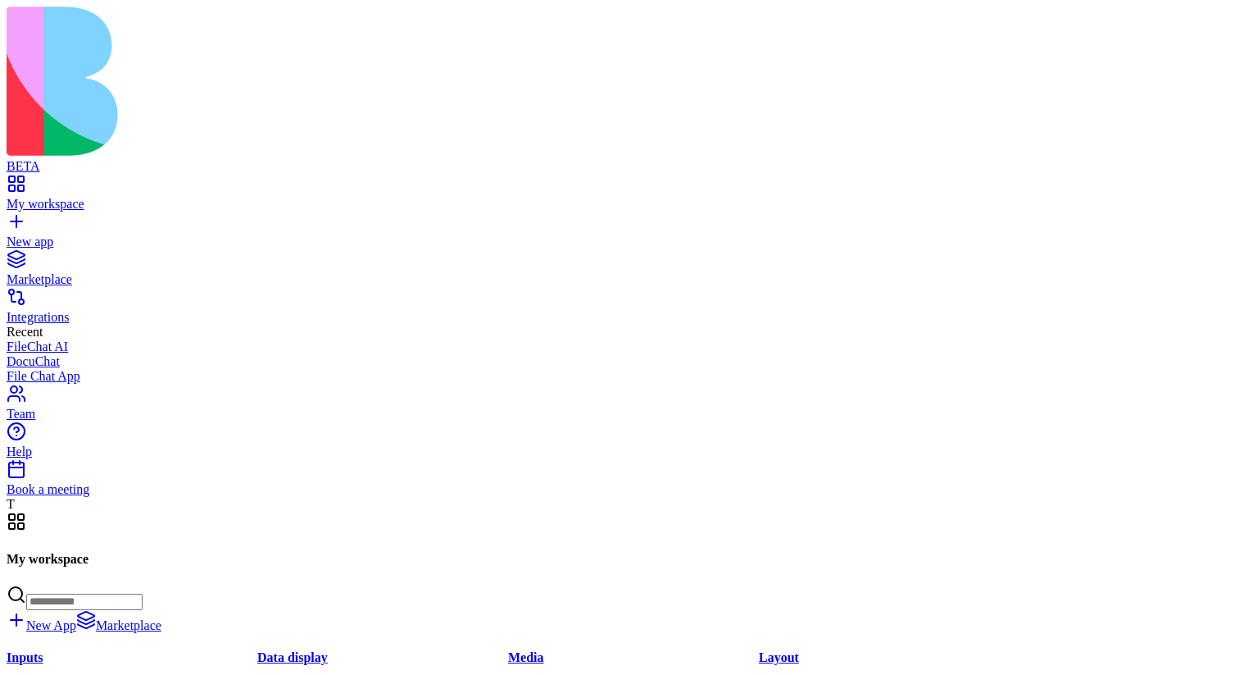
click at [90, 497] on div "Book a meeting" at bounding box center [620, 489] width 1226 height 15
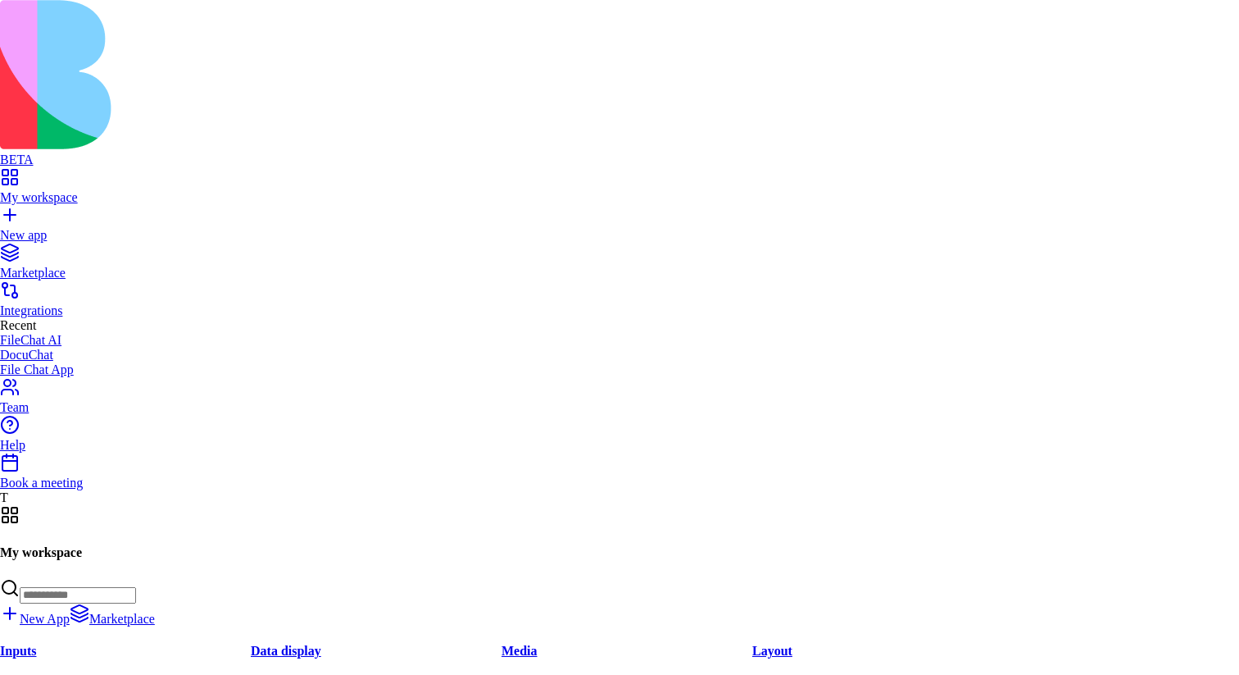
scroll to position [0, 0]
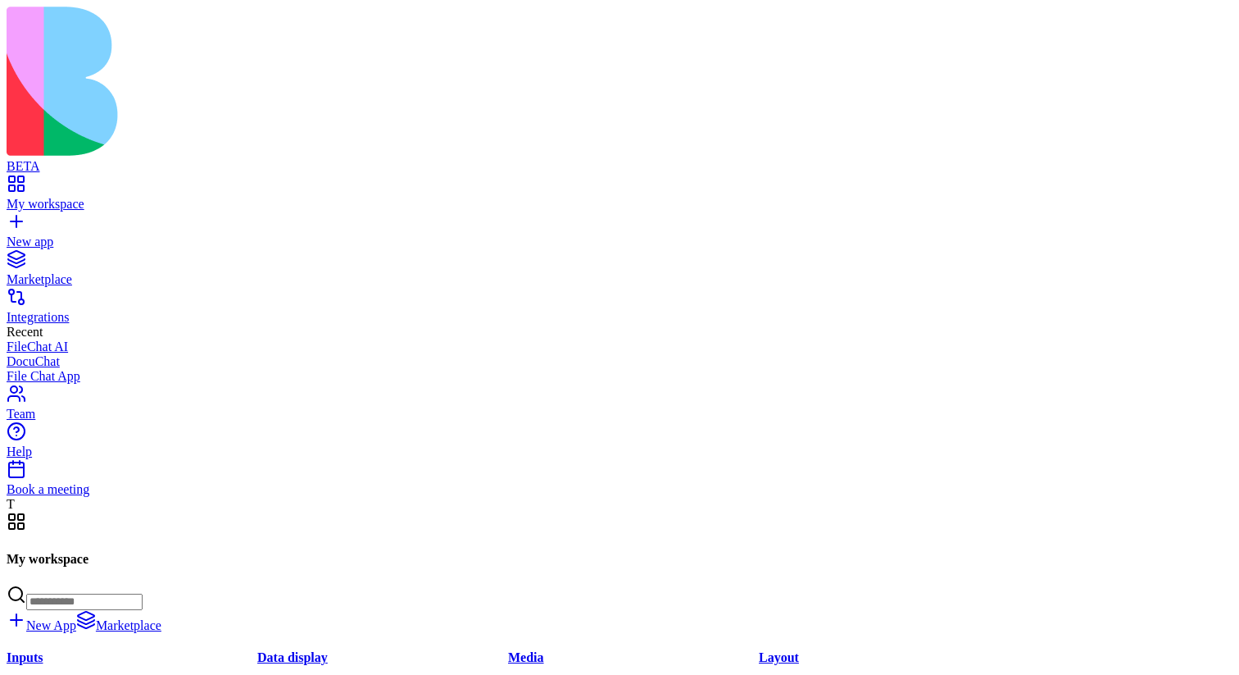
click at [133, 497] on link "Book a meeting" at bounding box center [620, 482] width 1226 height 30
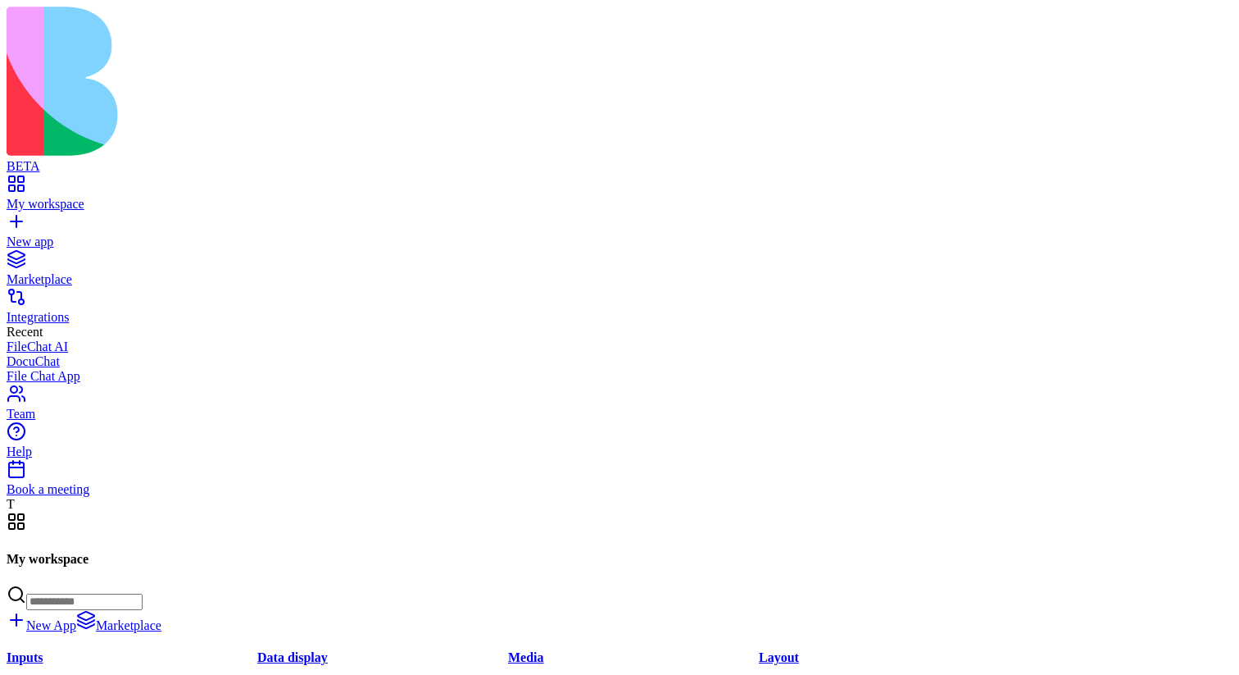
click at [149, 497] on div "Book a meeting" at bounding box center [620, 489] width 1226 height 15
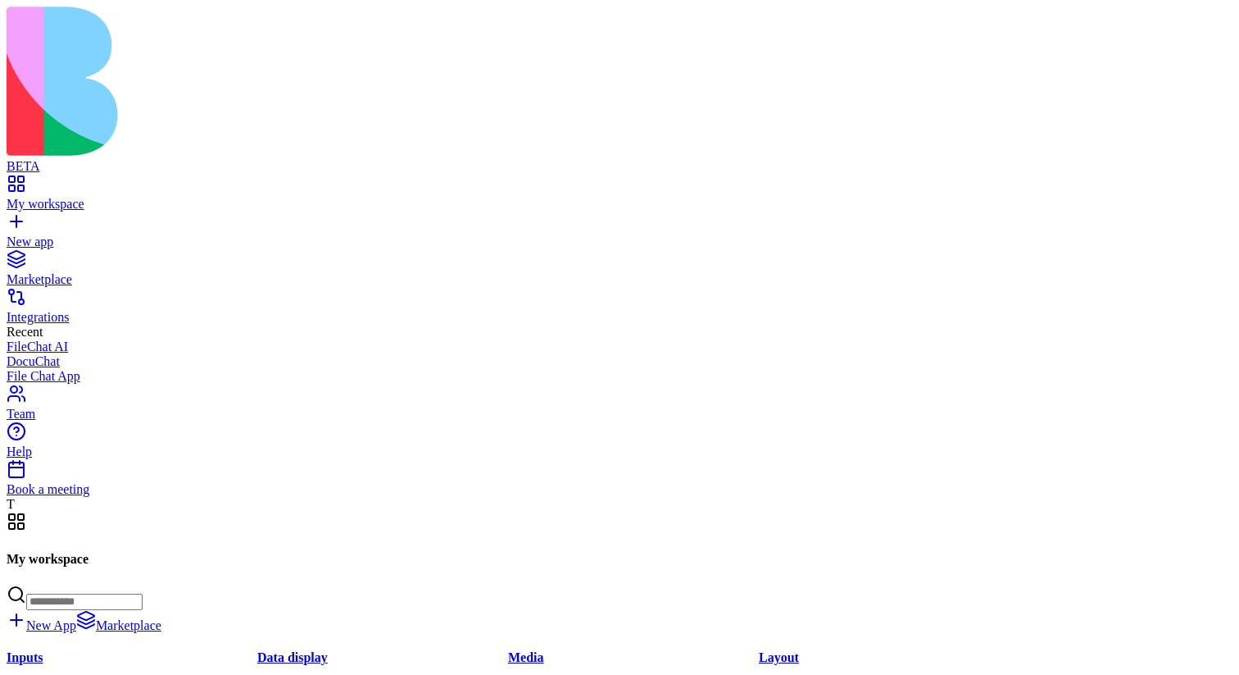
click at [141, 497] on div "Book a meeting" at bounding box center [620, 489] width 1226 height 15
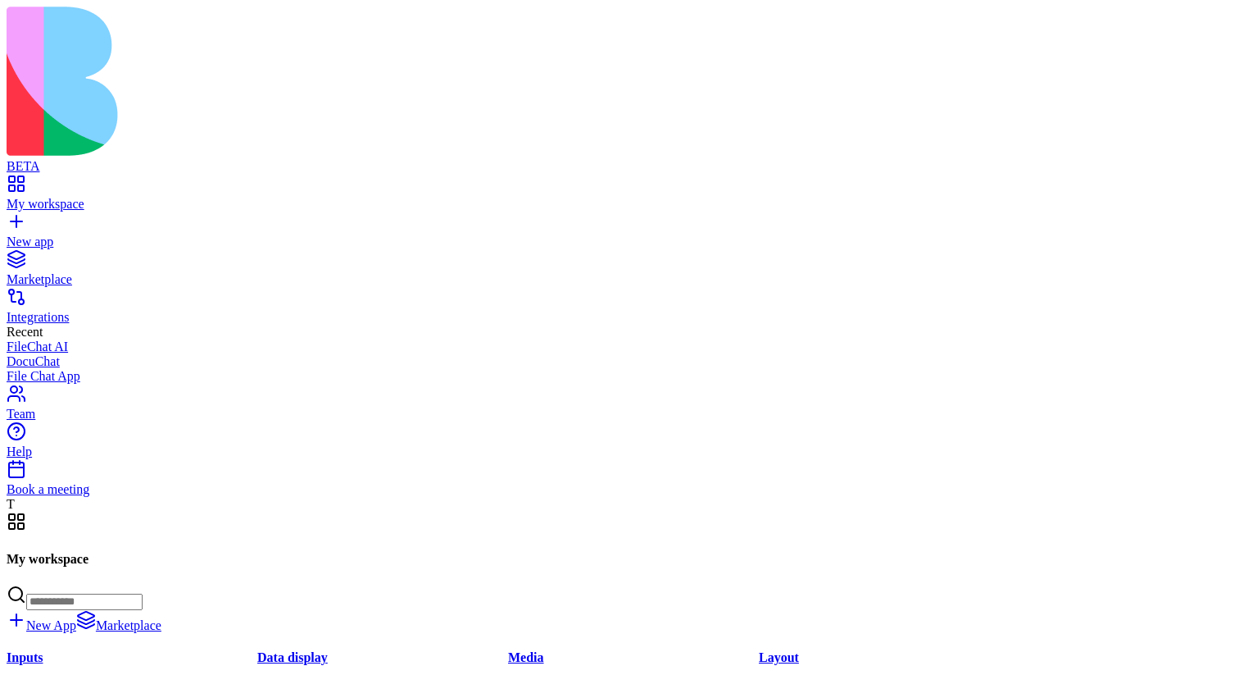
click at [126, 512] on div "BETA My workspace New app Marketplace Integrations Recent FileChat AI DocuChat …" at bounding box center [620, 259] width 1226 height 505
click at [126, 497] on link "Book a meeting" at bounding box center [620, 482] width 1226 height 30
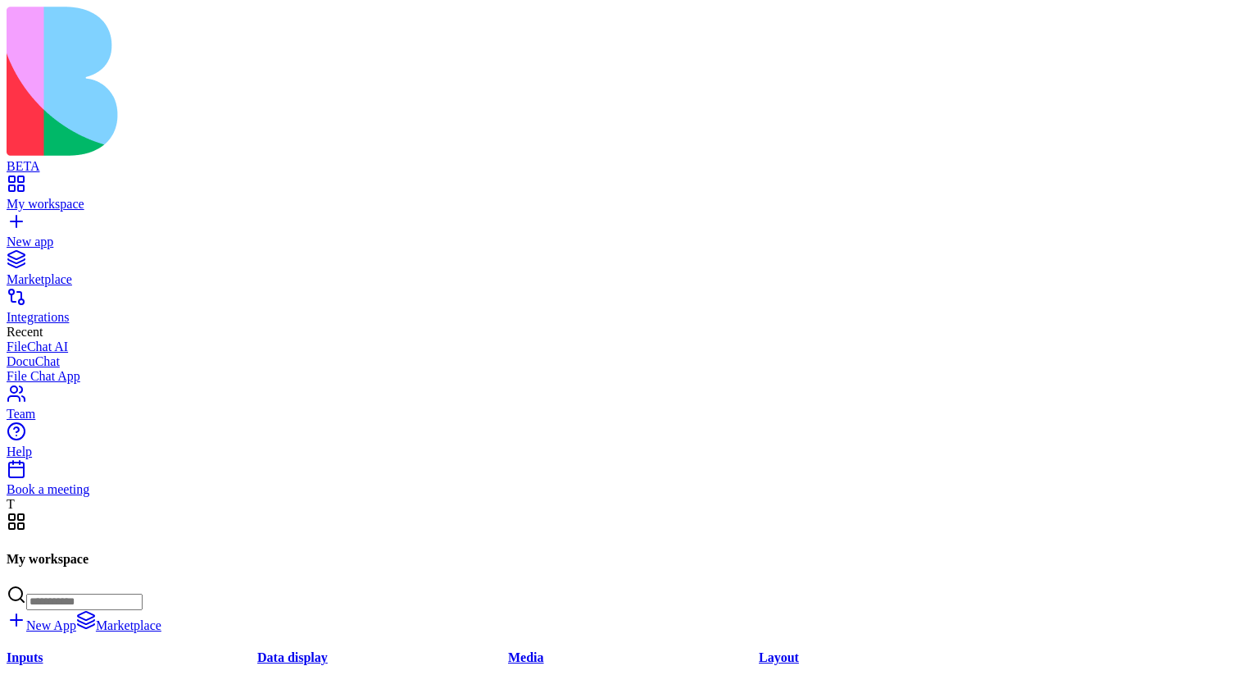
click at [135, 497] on link "Book a meeting" at bounding box center [620, 482] width 1226 height 30
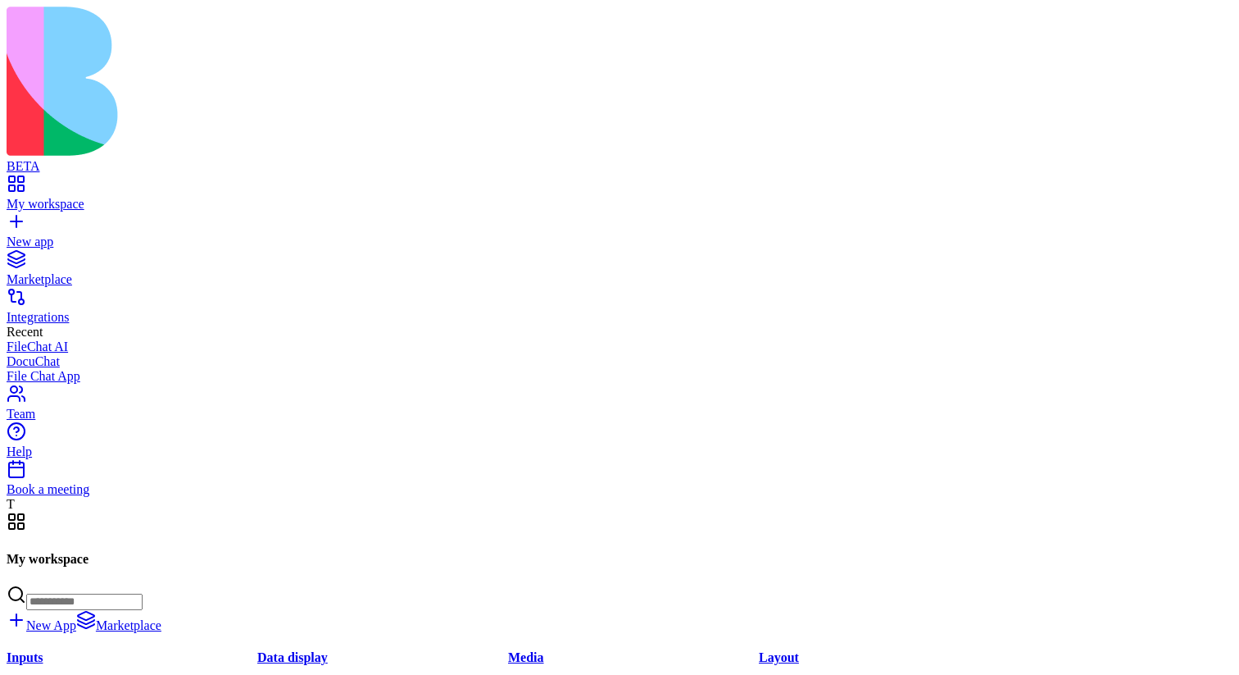
click at [153, 497] on div "Book a meeting" at bounding box center [620, 489] width 1226 height 15
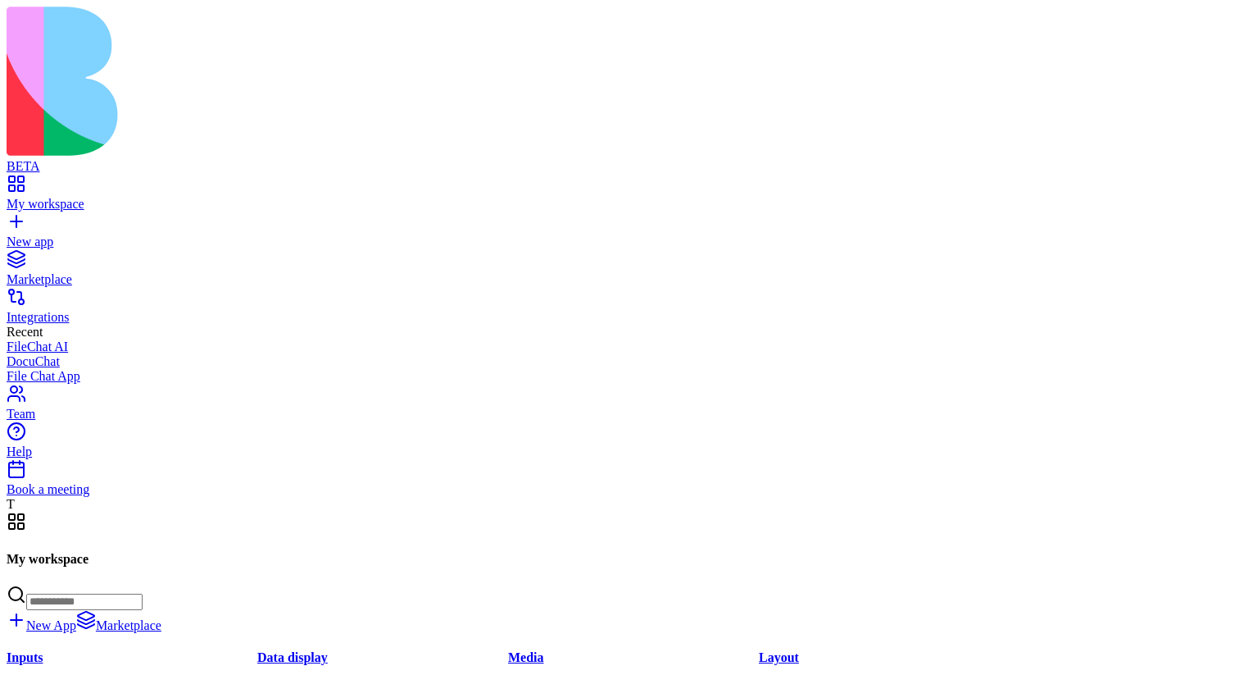
click at [89, 497] on div "Book a meeting" at bounding box center [620, 489] width 1226 height 15
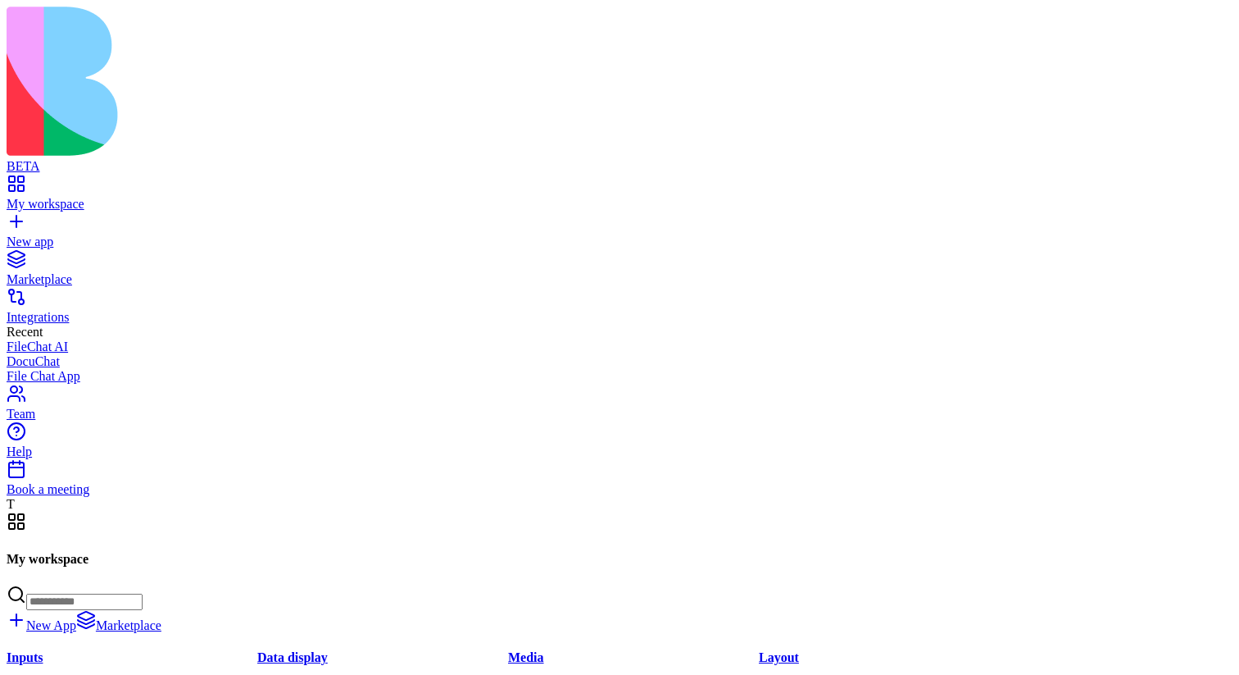
click at [80, 497] on div "Book a meeting" at bounding box center [620, 489] width 1226 height 15
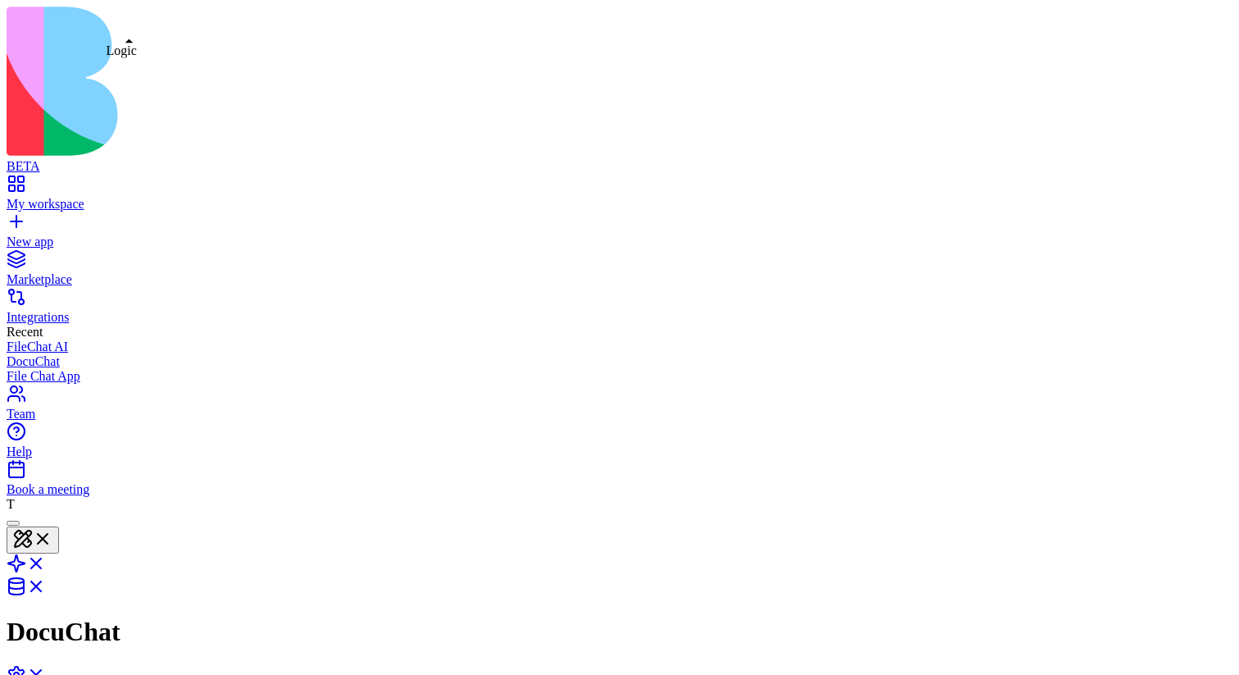
click at [46, 562] on link at bounding box center [26, 569] width 39 height 14
click at [43, 197] on div "My workspace" at bounding box center [620, 204] width 1226 height 15
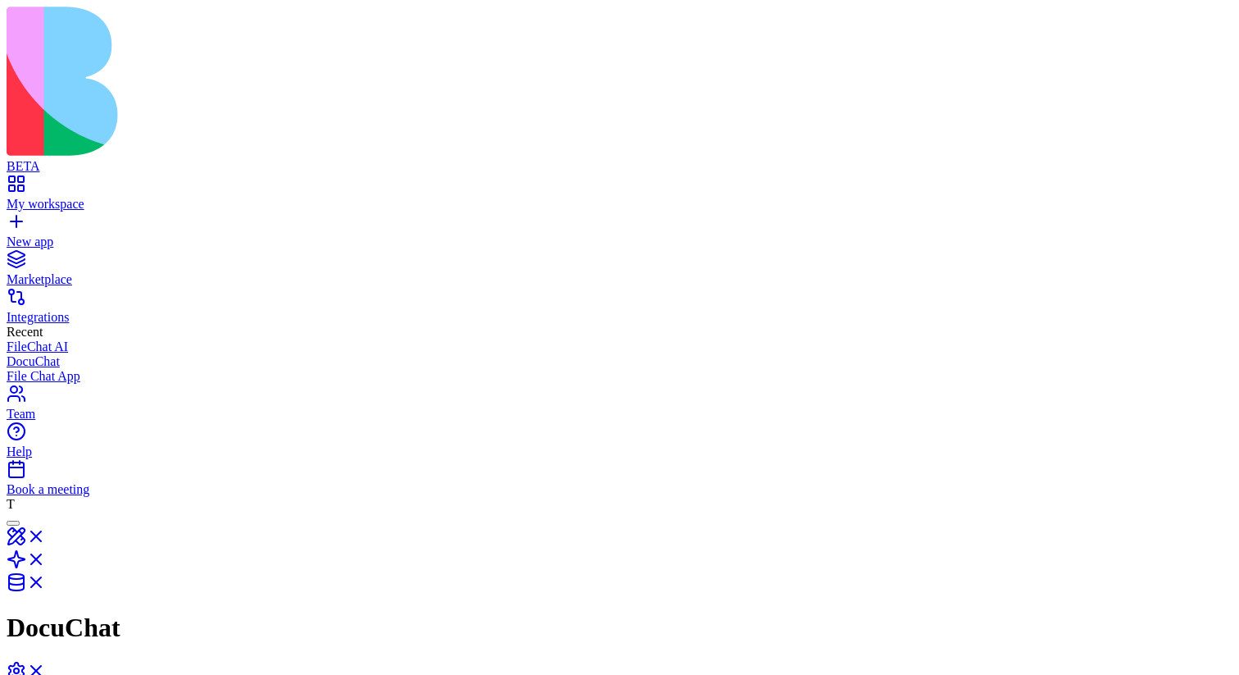
click at [46, 534] on link at bounding box center [26, 541] width 39 height 14
click at [46, 562] on link at bounding box center [26, 569] width 39 height 14
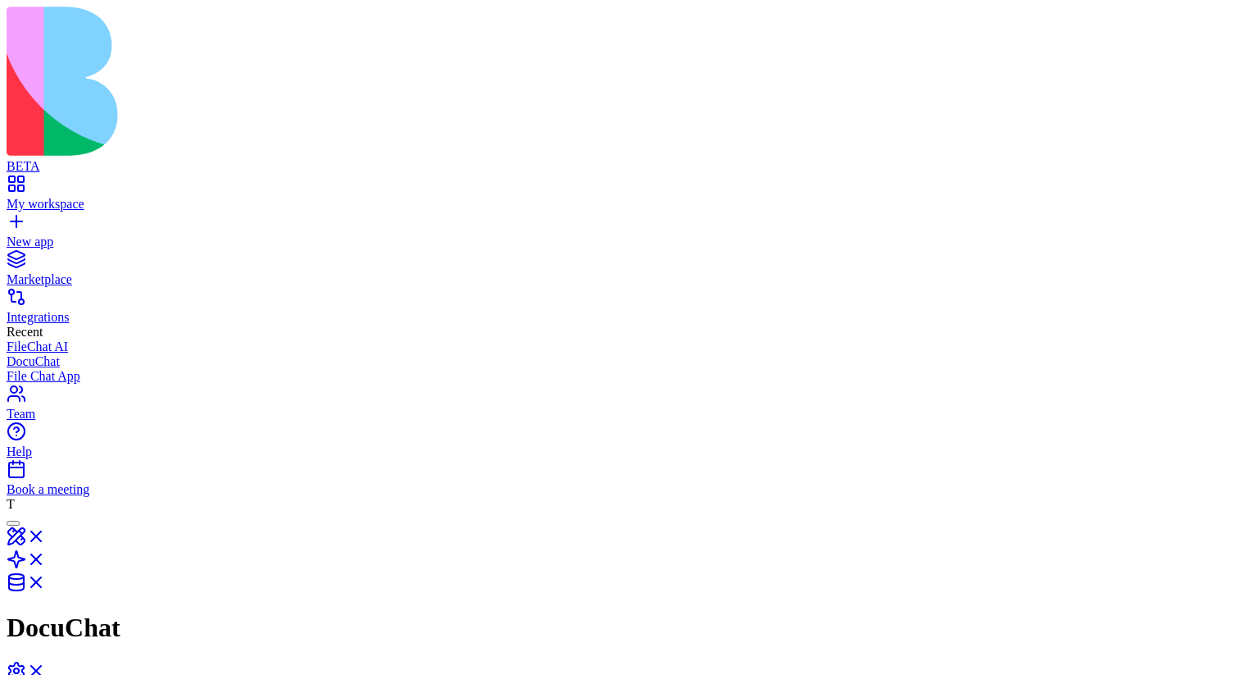
click at [24, 182] on link "My workspace" at bounding box center [620, 197] width 1226 height 30
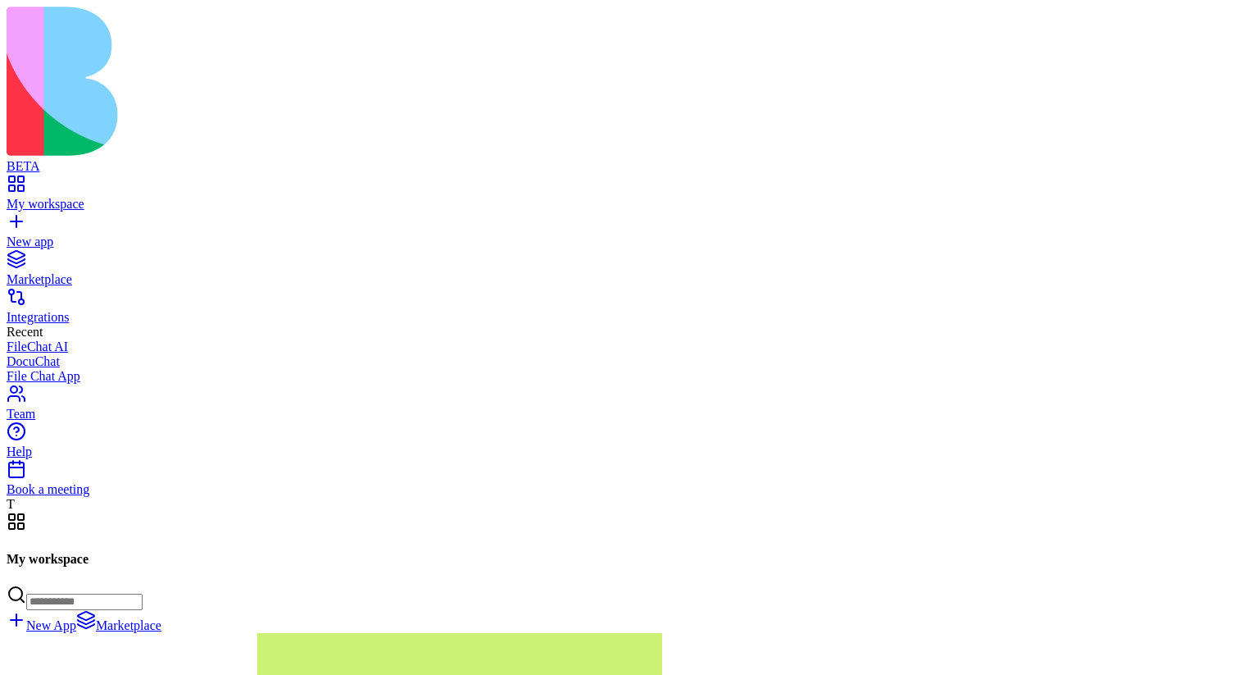
scroll to position [115195, 0]
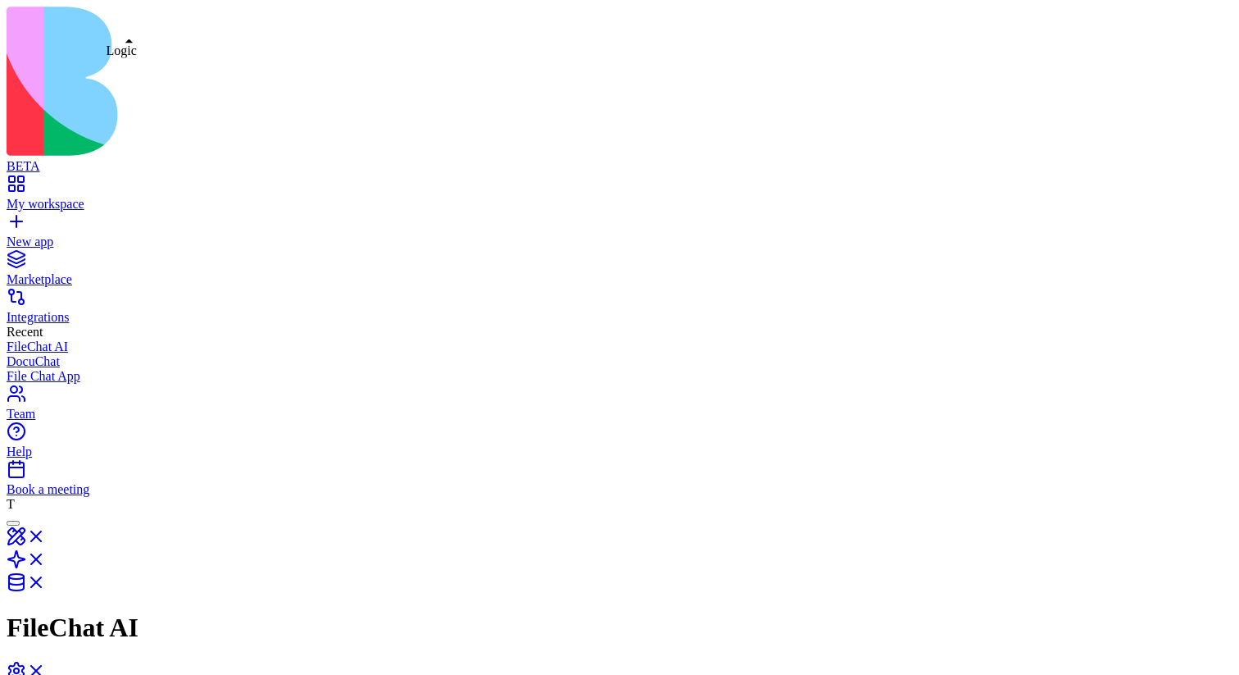
click at [46, 557] on link at bounding box center [26, 564] width 39 height 14
drag, startPoint x: 611, startPoint y: 339, endPoint x: 672, endPoint y: 339, distance: 61.5
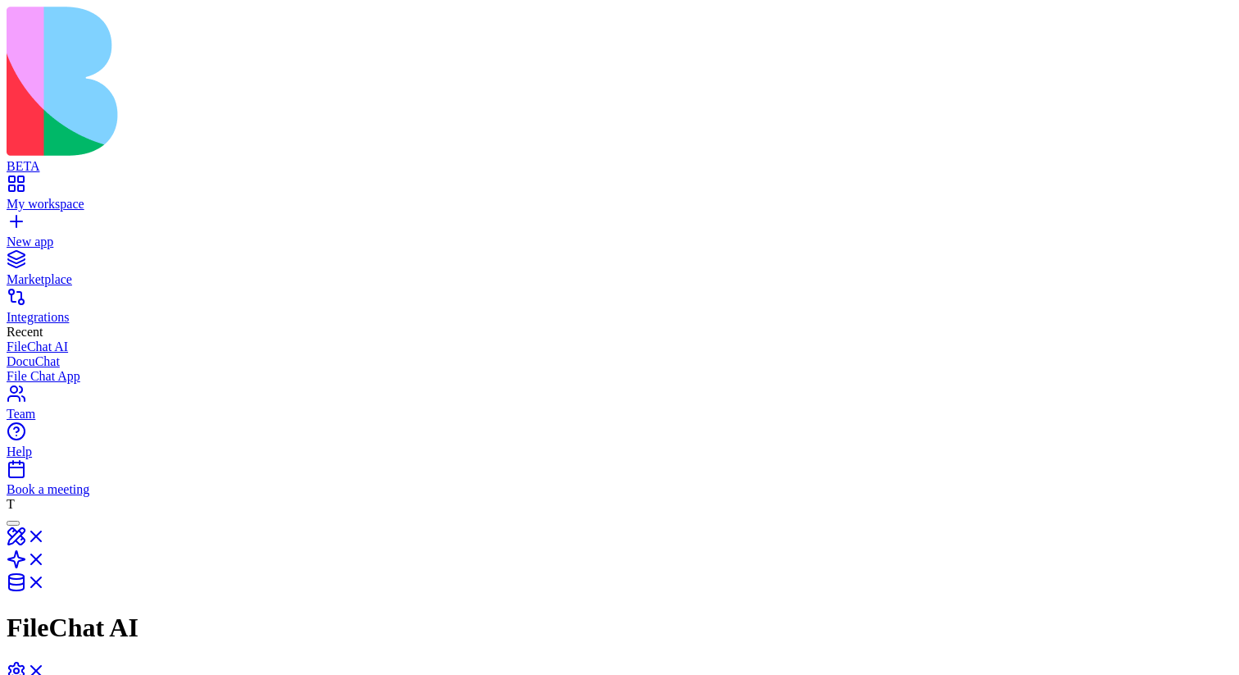
type input "***"
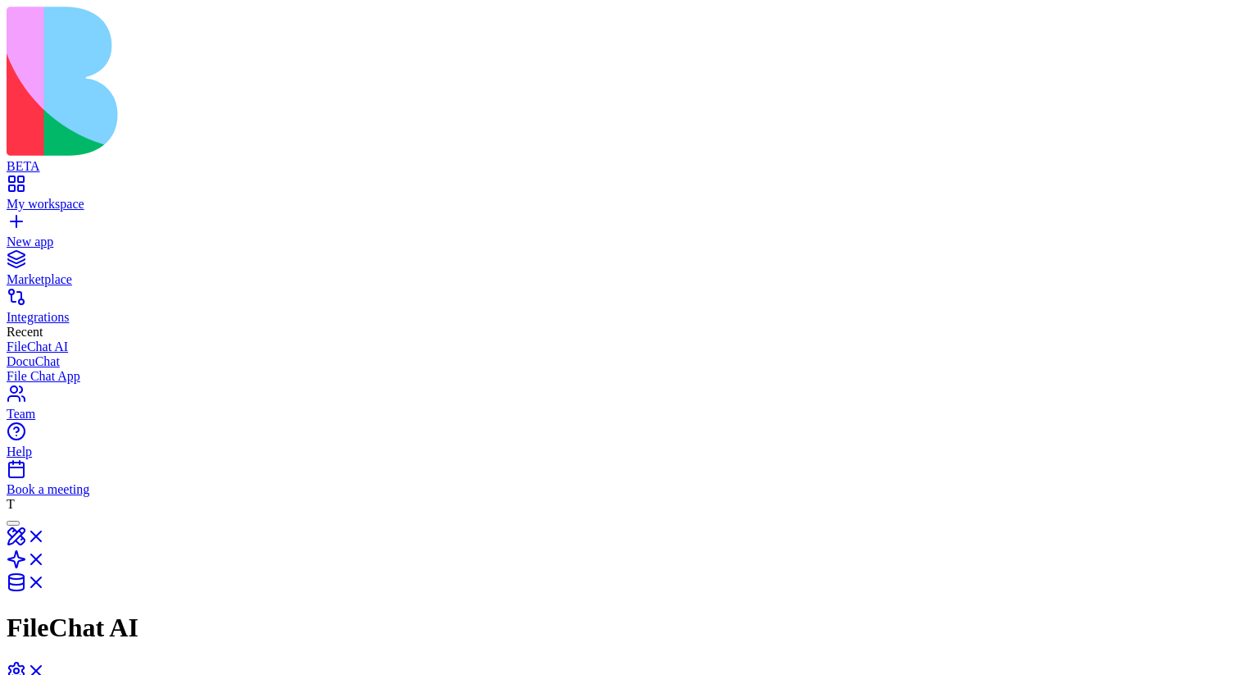
type textarea "**********"
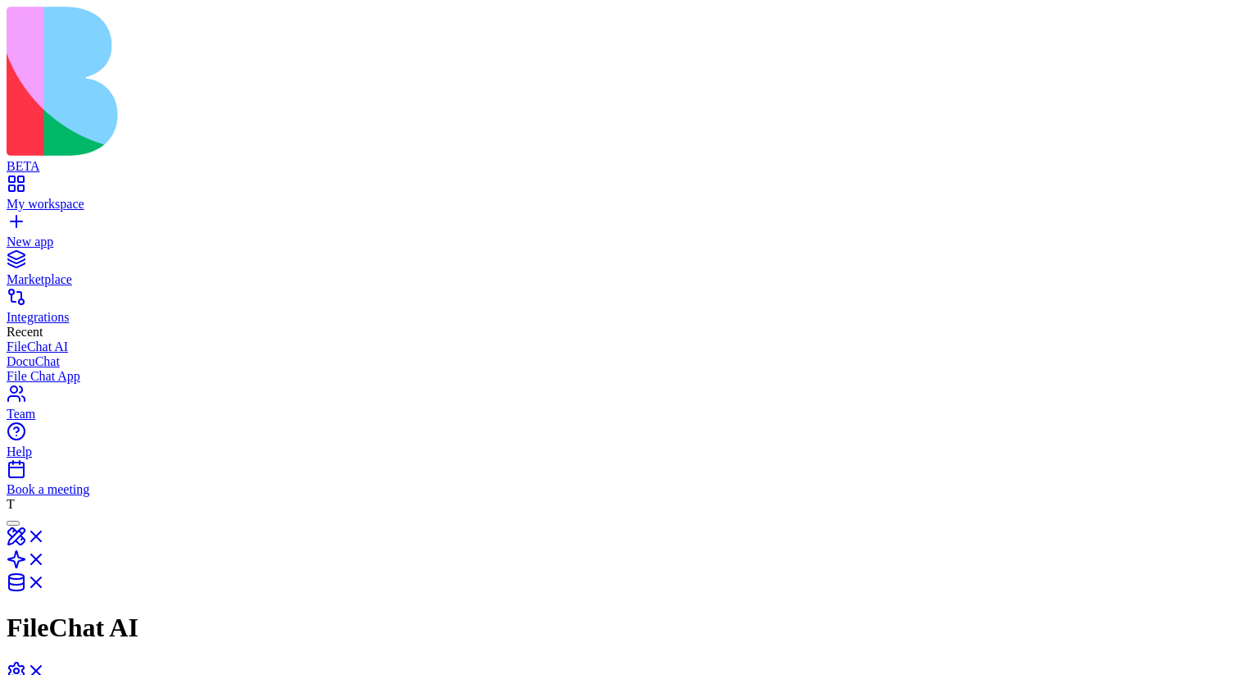
type textarea "**********"
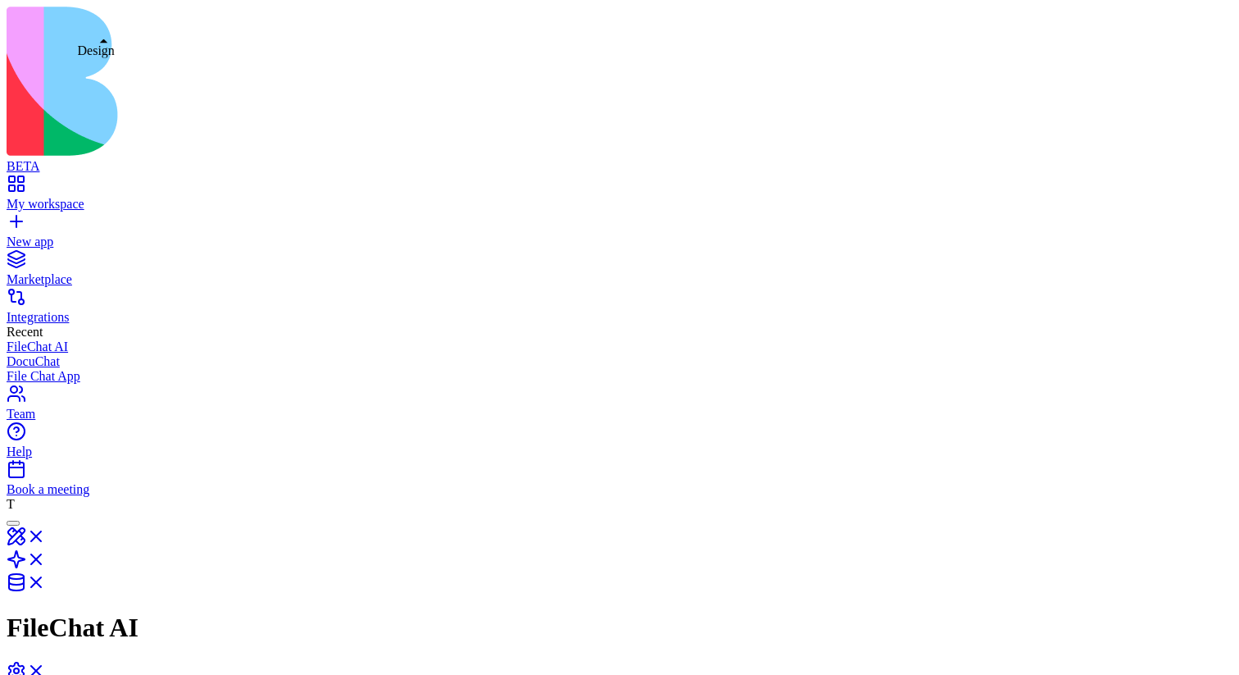
click at [46, 534] on link at bounding box center [26, 541] width 39 height 14
click at [46, 562] on link at bounding box center [26, 569] width 39 height 14
click at [46, 534] on link at bounding box center [26, 541] width 39 height 14
click at [46, 562] on link at bounding box center [26, 569] width 39 height 14
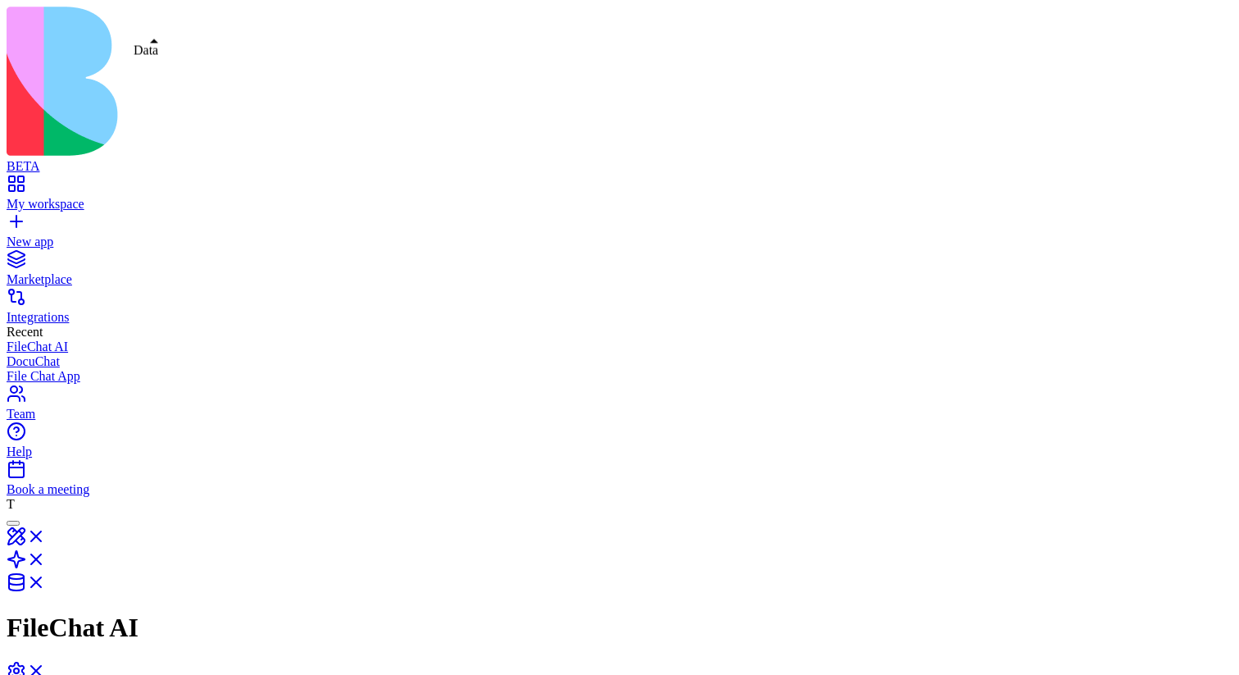
click at [46, 580] on link at bounding box center [26, 587] width 39 height 14
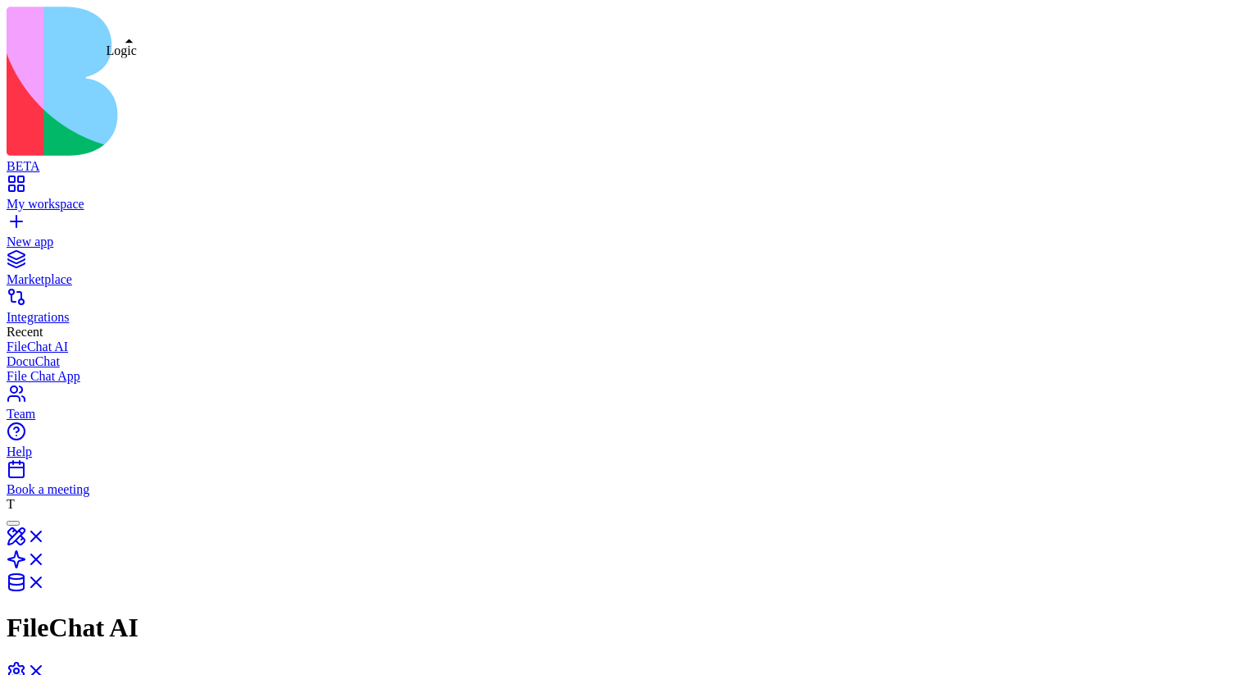
click at [46, 557] on link at bounding box center [26, 564] width 39 height 14
click at [46, 534] on link at bounding box center [26, 541] width 39 height 14
click at [59, 526] on button at bounding box center [33, 539] width 52 height 27
click at [38, 182] on link "My workspace" at bounding box center [620, 197] width 1226 height 30
